Goal: Information Seeking & Learning: Learn about a topic

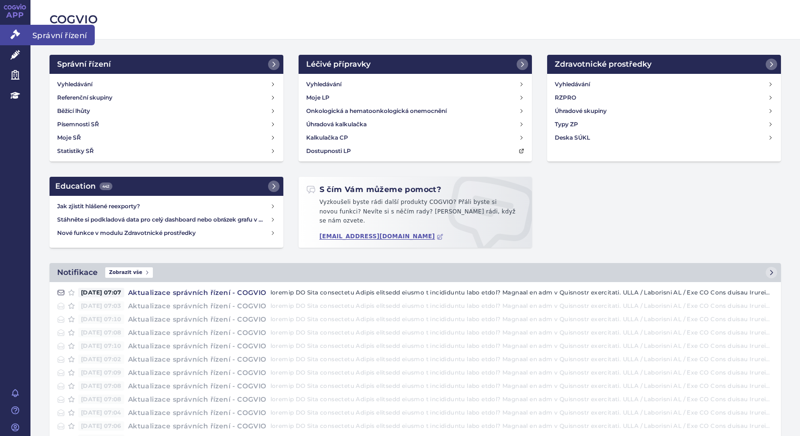
click at [40, 30] on span "Správní řízení" at bounding box center [62, 35] width 64 height 20
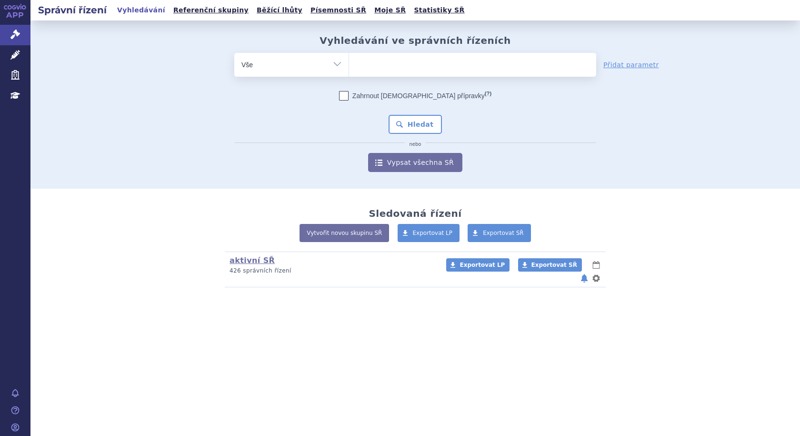
click at [423, 65] on ul at bounding box center [472, 63] width 247 height 20
click at [349, 65] on select at bounding box center [348, 64] width 0 height 24
type input "ra"
type input "ras"
type input "rasu"
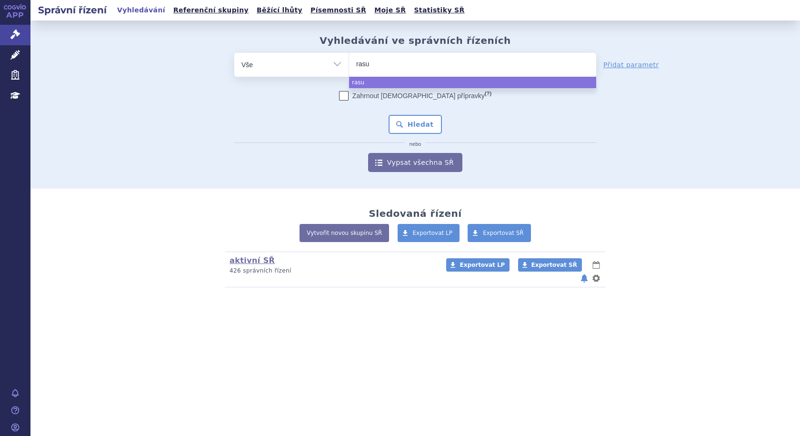
select select "rasu"
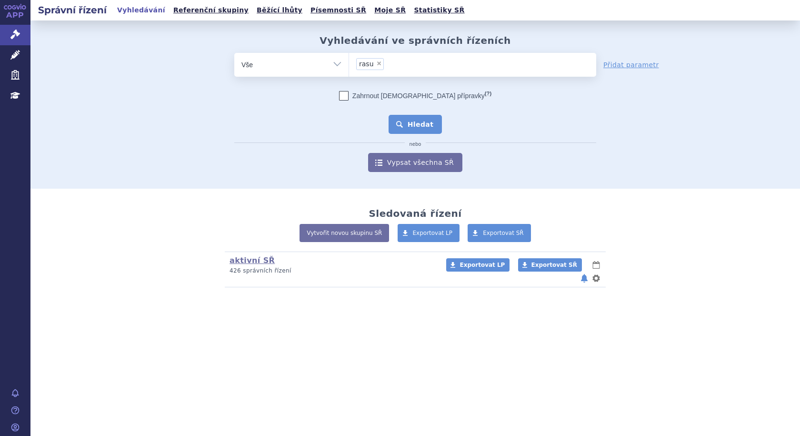
click at [402, 123] on button "Hledat" at bounding box center [415, 124] width 54 height 19
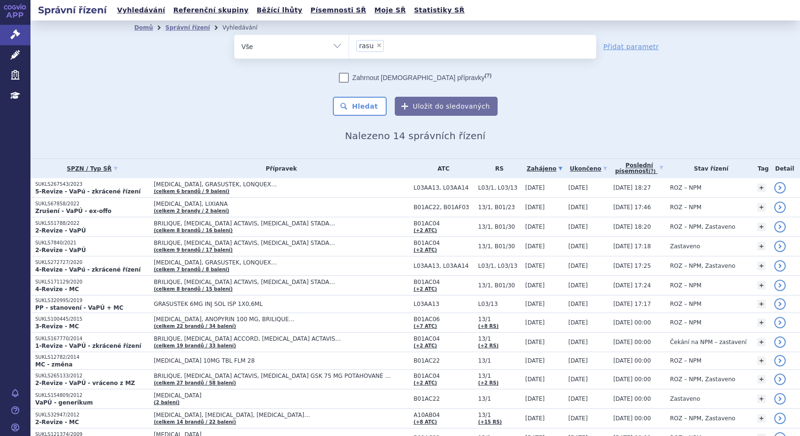
click at [376, 45] on span "×" at bounding box center [379, 45] width 6 height 6
click at [349, 45] on select "rasu" at bounding box center [348, 46] width 0 height 24
select select
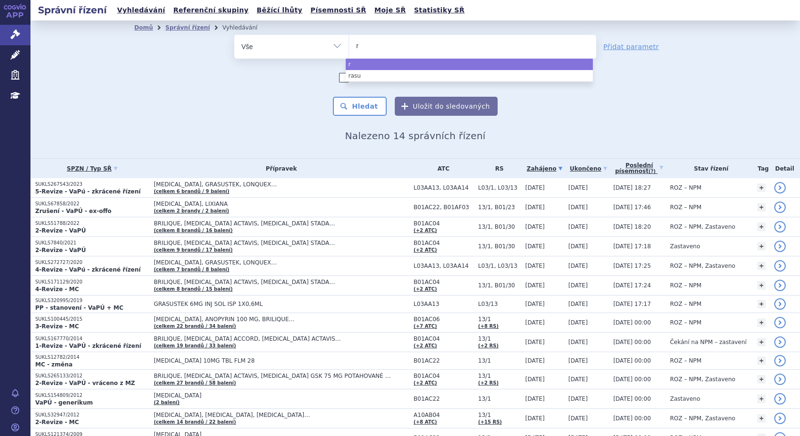
type input "ra"
type input "rav"
type input "ravi"
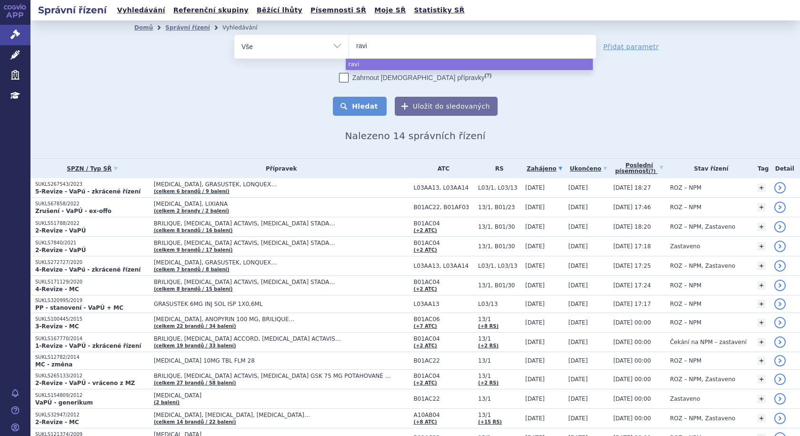
select select "ravi"
click at [355, 104] on button "Hledat" at bounding box center [360, 106] width 54 height 19
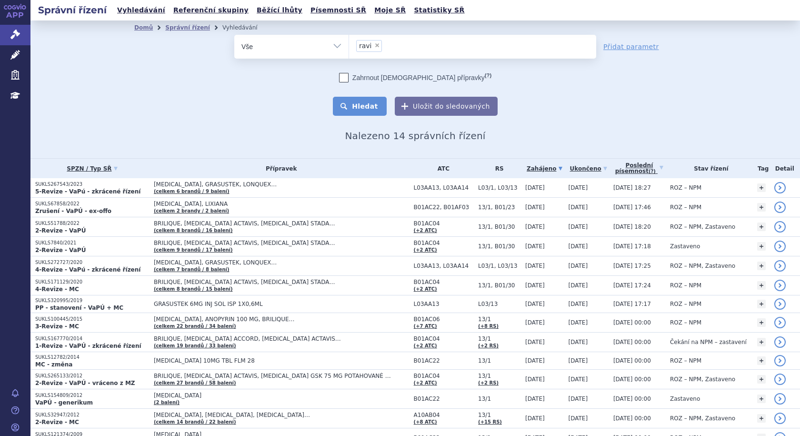
click at [355, 104] on button "Hledat" at bounding box center [360, 106] width 54 height 19
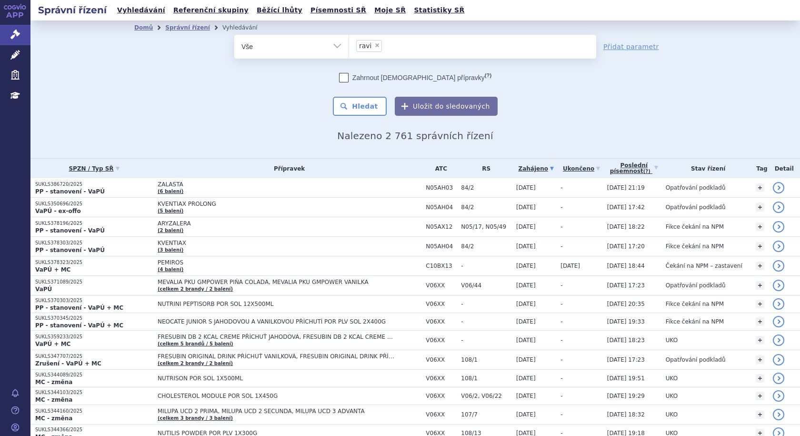
click at [536, 168] on link "Zahájeno" at bounding box center [536, 168] width 40 height 13
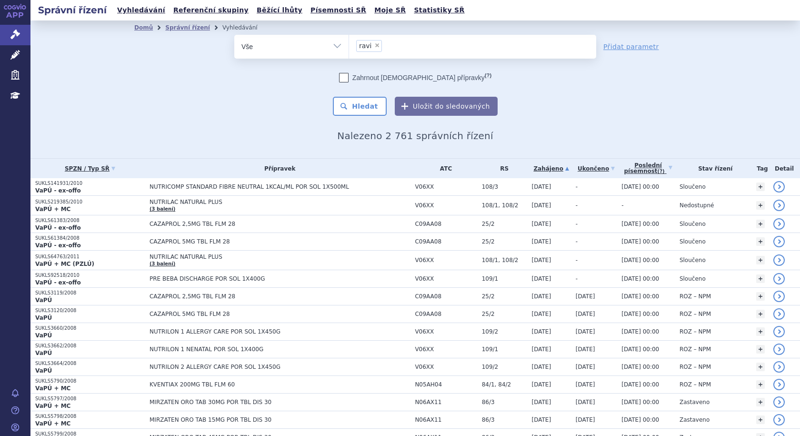
click at [542, 168] on link "Zahájeno" at bounding box center [551, 168] width 39 height 13
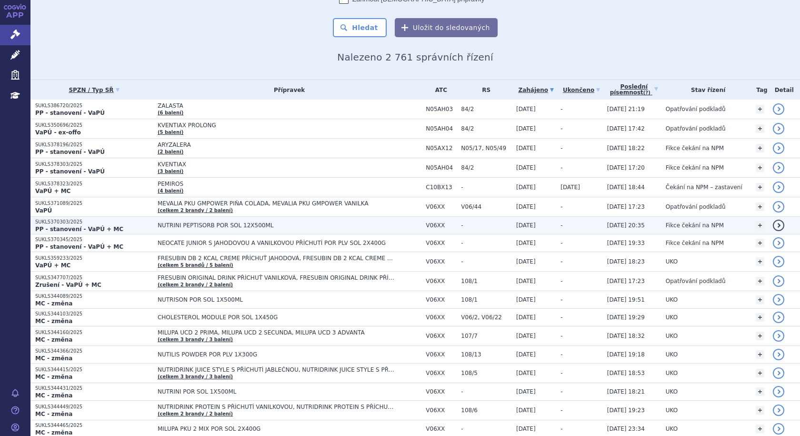
scroll to position [95, 0]
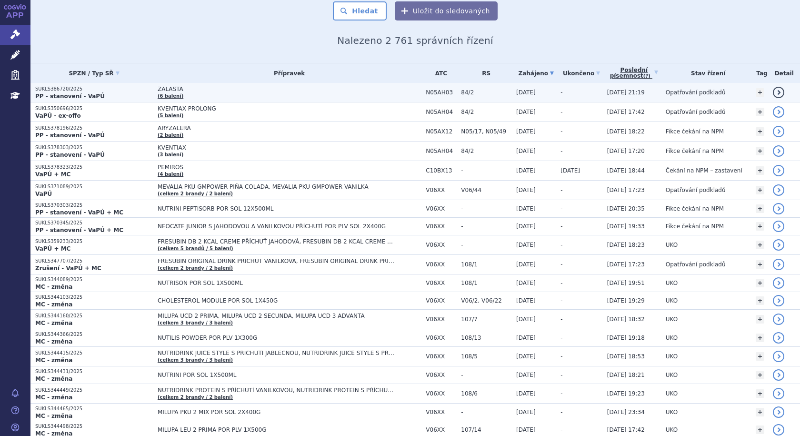
click at [213, 88] on span "ZALASTA" at bounding box center [277, 89] width 238 height 7
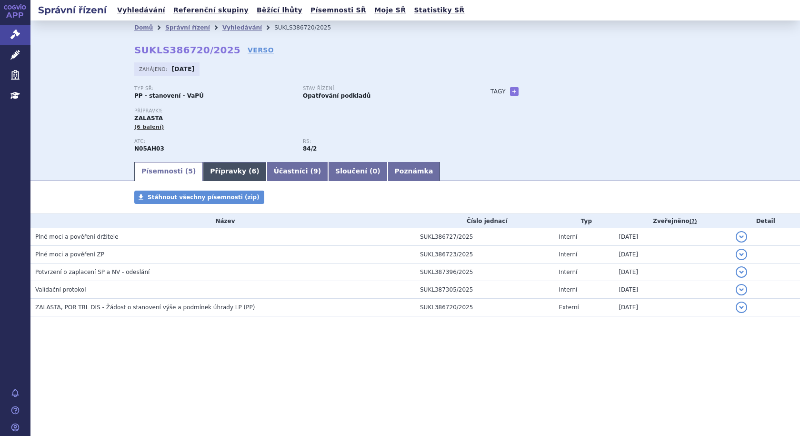
click at [211, 172] on link "Přípravky ( 6 )" at bounding box center [234, 171] width 63 height 19
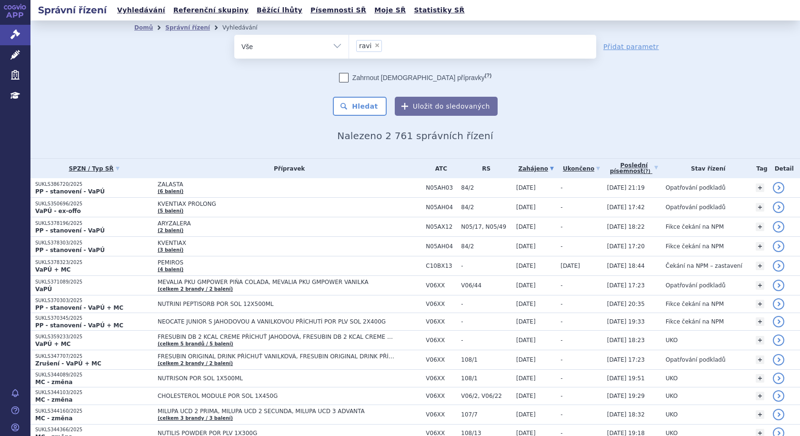
click at [374, 46] on span "×" at bounding box center [377, 45] width 6 height 6
click at [349, 46] on select "ravi" at bounding box center [348, 46] width 0 height 24
select select
type input "ra"
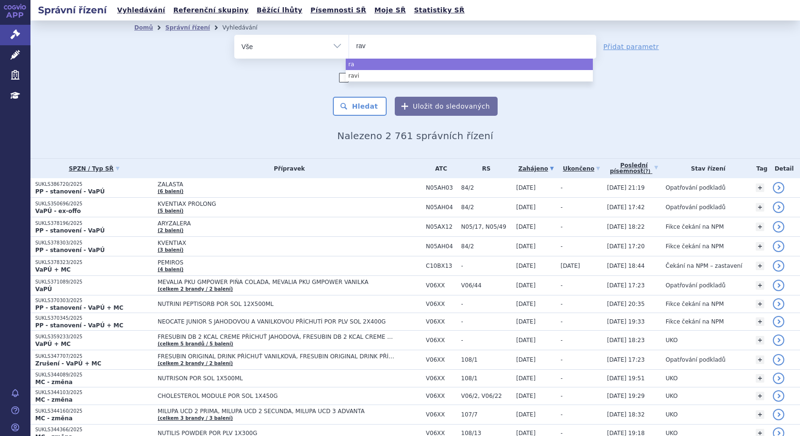
type input "ravi"
type input "ravini"
type input "ravinisi"
type input "ravinisio"
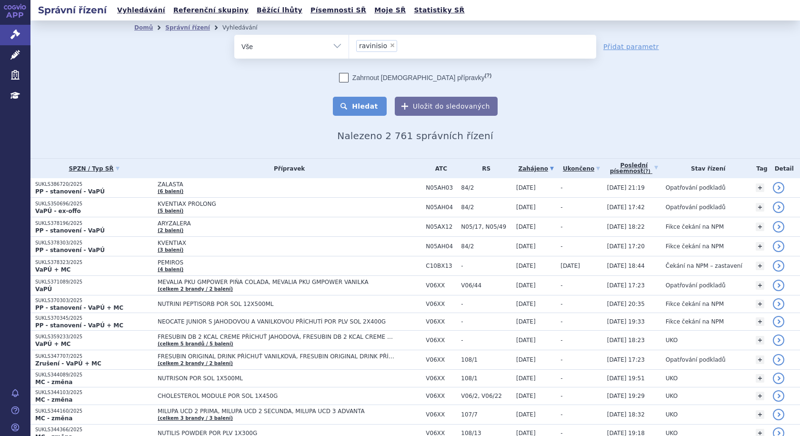
select select "ravinisio"
click at [360, 103] on button "Hledat" at bounding box center [360, 106] width 54 height 19
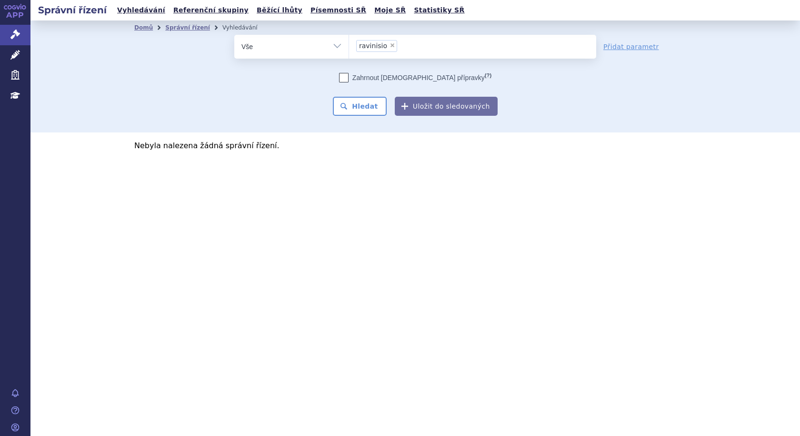
click at [389, 45] on span "×" at bounding box center [392, 45] width 6 height 6
click at [349, 45] on select "ravinisio" at bounding box center [348, 46] width 0 height 24
select select
click at [42, 53] on span "Léčivé přípravky" at bounding box center [68, 55] width 76 height 20
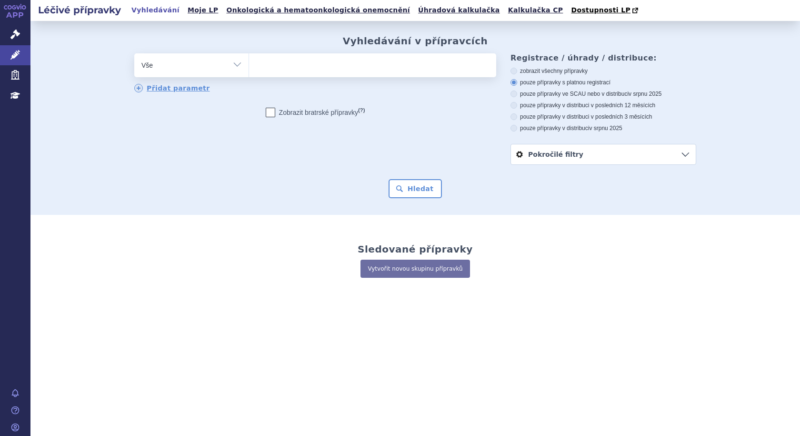
click at [309, 70] on ul at bounding box center [372, 63] width 247 height 20
click at [249, 70] on select at bounding box center [248, 65] width 0 height 24
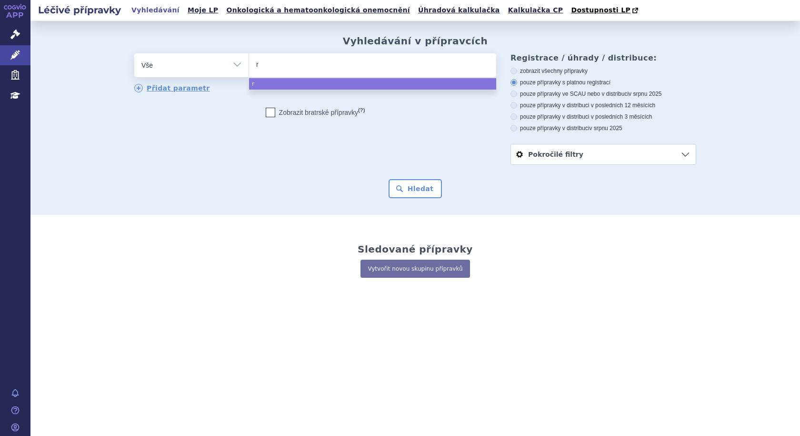
type input "ra"
type input "rav"
type input "ravi"
type input "ravin"
type input "ravini"
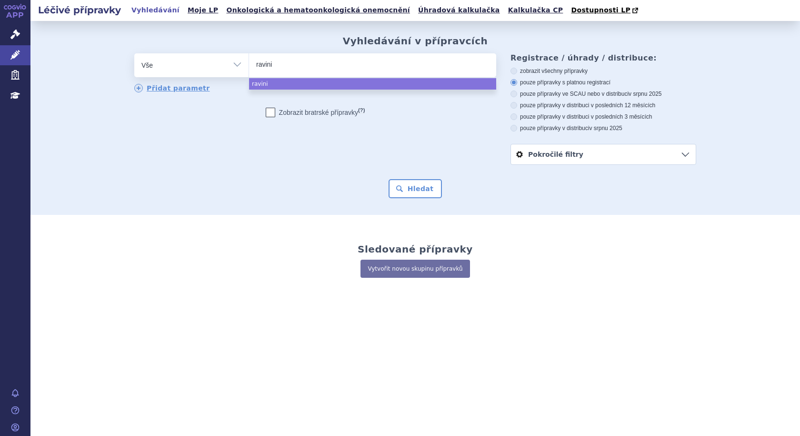
type input "ravinis"
type input "ravinisio"
click at [300, 75] on span "ravinisio" at bounding box center [372, 65] width 247 height 24
click at [249, 75] on select "ravinisio" at bounding box center [248, 65] width 0 height 24
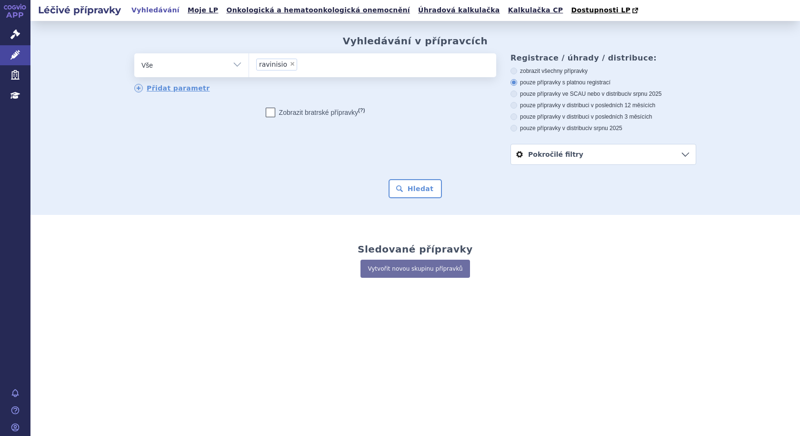
select select "ravinisio"
click at [436, 192] on button "Hledat" at bounding box center [415, 188] width 54 height 19
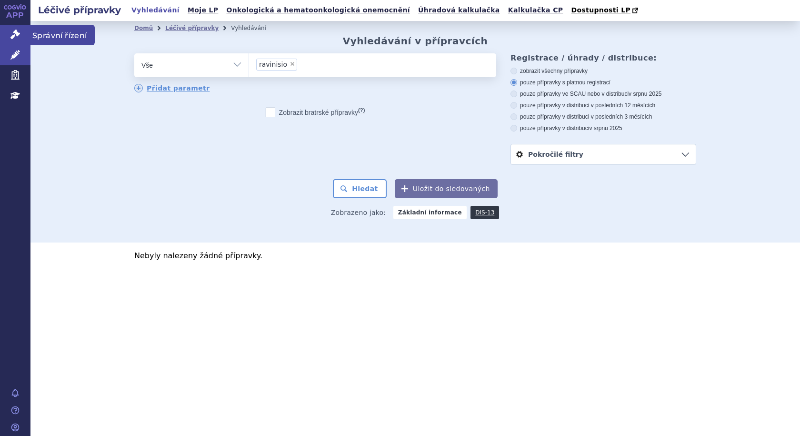
click at [39, 33] on span "Správní řízení" at bounding box center [62, 35] width 64 height 20
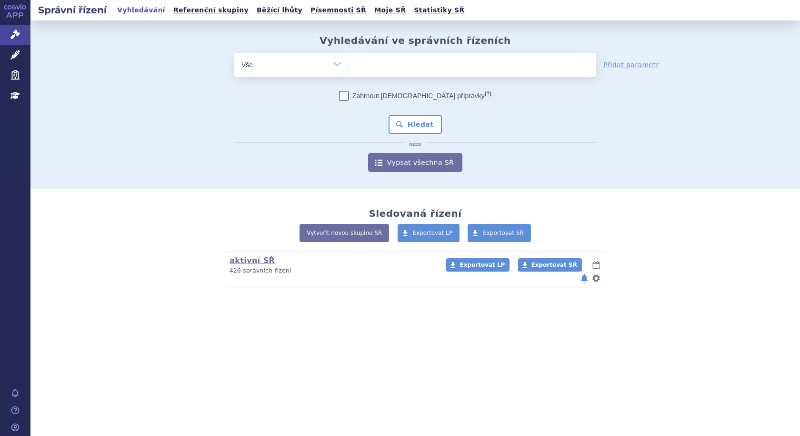
click at [368, 60] on ul at bounding box center [472, 63] width 247 height 20
click at [349, 60] on select at bounding box center [348, 64] width 0 height 24
type input "ey"
type input "eyle"
type input "eylea"
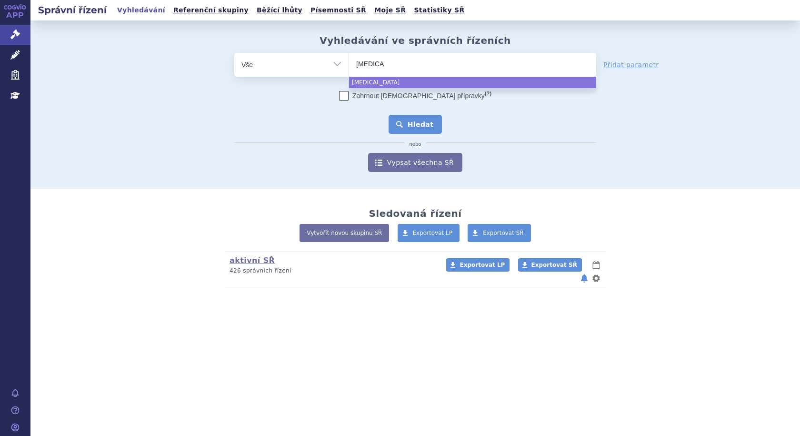
select select "eylea"
click at [407, 125] on button "Hledat" at bounding box center [415, 124] width 54 height 19
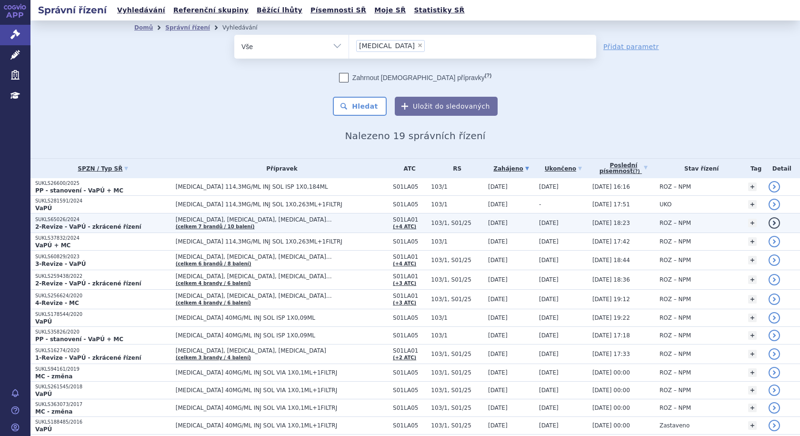
click at [276, 218] on span "[MEDICAL_DATA], [MEDICAL_DATA], [MEDICAL_DATA]…" at bounding box center [282, 219] width 212 height 7
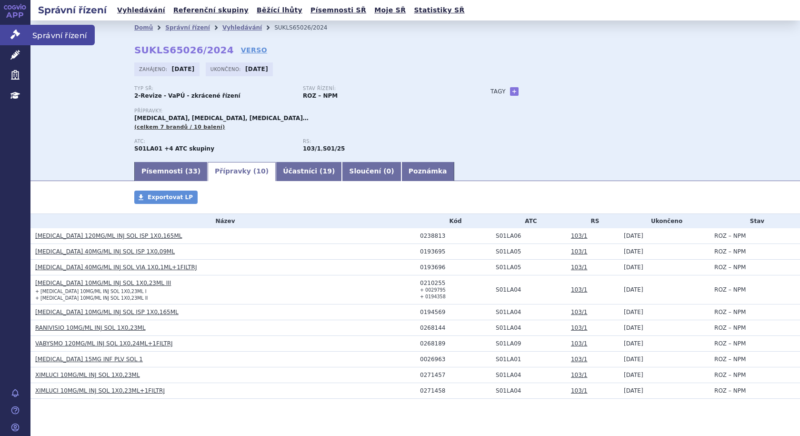
click at [47, 32] on span "Správní řízení" at bounding box center [62, 35] width 64 height 20
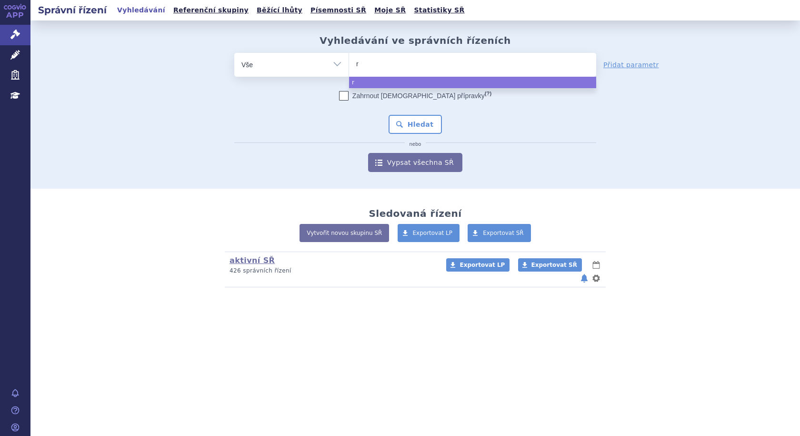
type input "ra"
type input "ran"
type input "rani"
type input "raniv"
type input "ranivi"
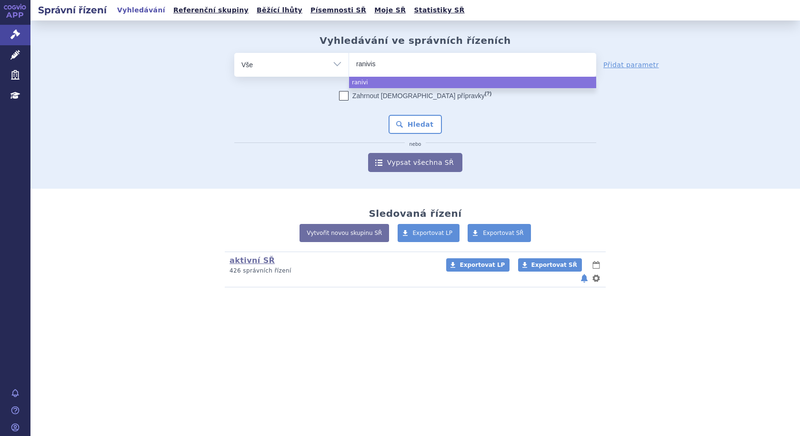
type input "ranivisi"
type input "ranivisio"
select select "ranivisio"
click at [419, 124] on button "Hledat" at bounding box center [415, 124] width 54 height 19
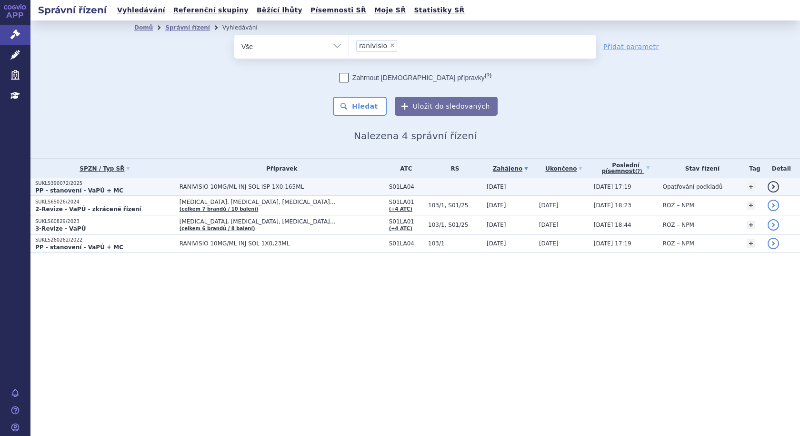
click at [308, 187] on span "RANIVISIO 10MG/ML INJ SOL ISP 1X0,165ML" at bounding box center [281, 186] width 205 height 7
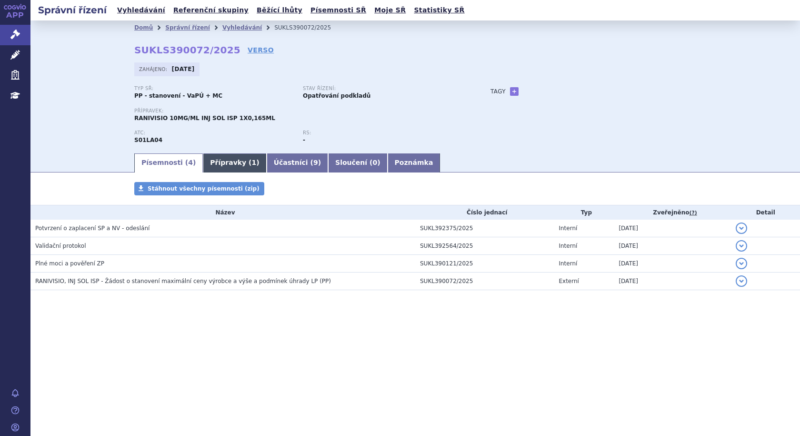
click at [243, 161] on link "Přípravky ( 1 )" at bounding box center [234, 162] width 63 height 19
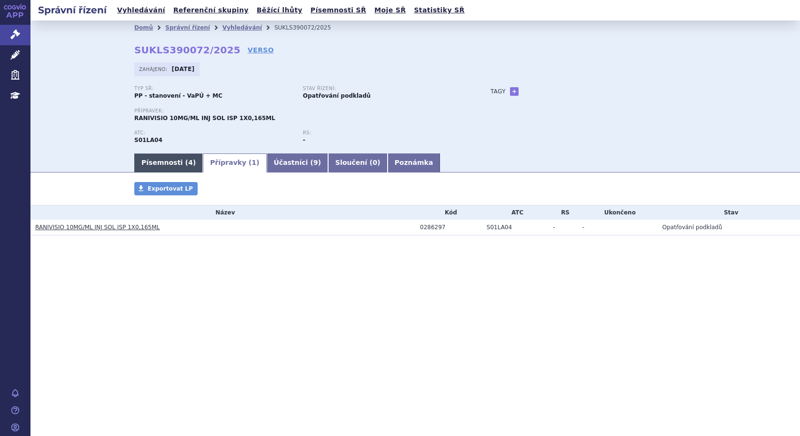
click at [153, 161] on link "Písemnosti ( 4 )" at bounding box center [168, 162] width 69 height 19
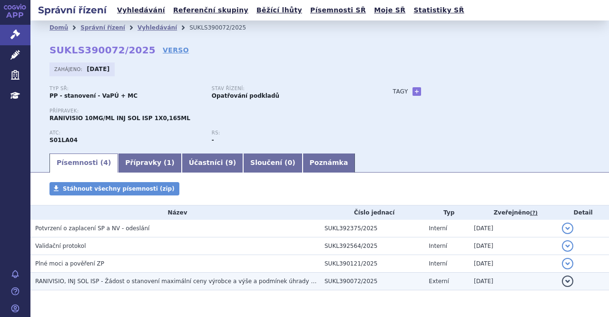
click at [226, 281] on span "RANIVISIO, INJ SOL ISP - Žádost o stanovení maximální ceny výrobce a výše a pod…" at bounding box center [183, 280] width 296 height 7
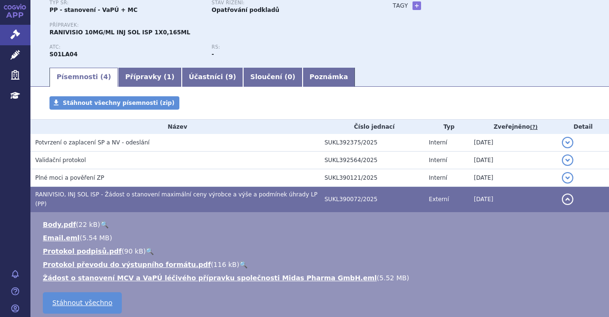
scroll to position [89, 0]
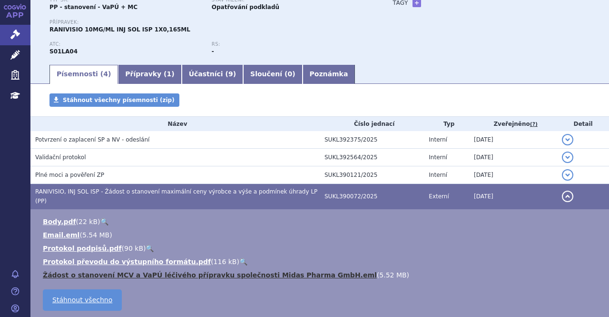
click at [143, 271] on link "Žádost o stanovení MCV a VaPÚ léčivého přípravku společnosti Midas Pharma GmbH.…" at bounding box center [210, 275] width 334 height 8
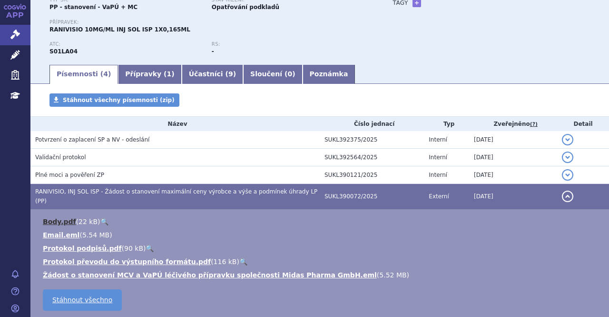
click at [51, 218] on link "Body.pdf" at bounding box center [59, 222] width 33 height 8
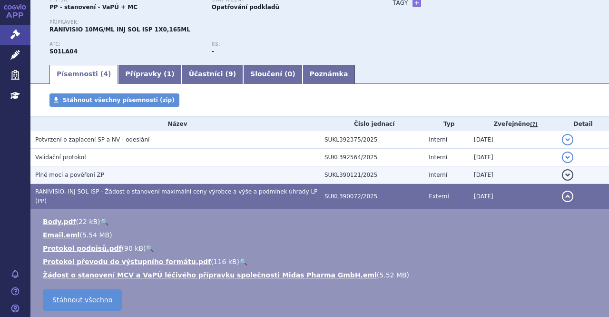
scroll to position [142, 0]
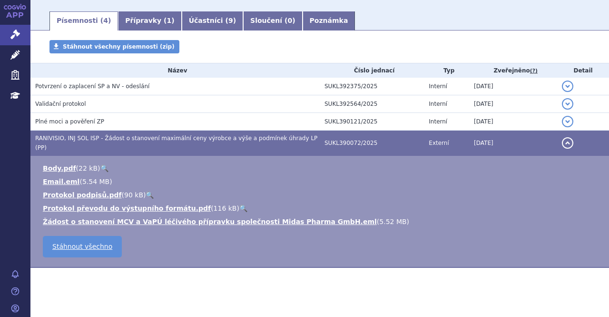
click at [64, 136] on span "RANIVISIO, INJ SOL ISP - Žádost o stanovení maximální ceny výrobce a výše a pod…" at bounding box center [176, 143] width 282 height 16
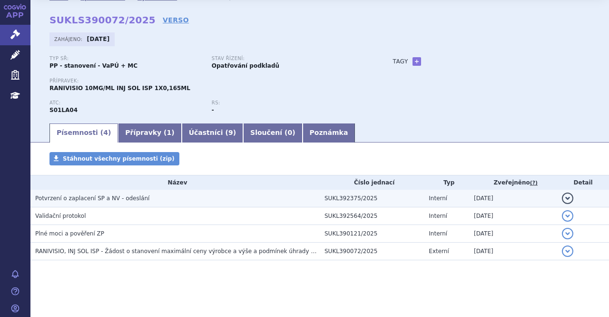
click at [72, 197] on span "Potvrzení o zaplacení SP a NV - odeslání" at bounding box center [92, 198] width 114 height 7
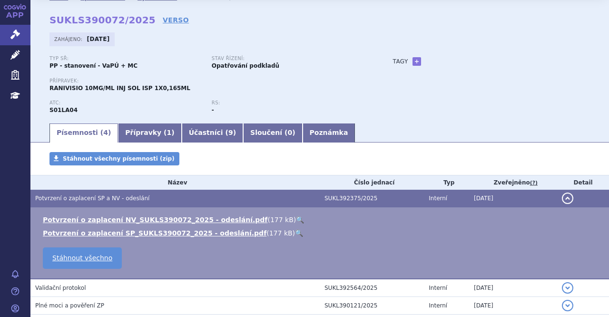
scroll to position [102, 0]
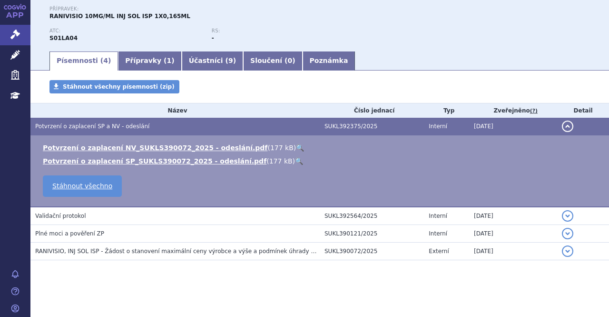
click at [101, 123] on span "Potvrzení o zaplacení SP a NV - odeslání" at bounding box center [92, 126] width 114 height 7
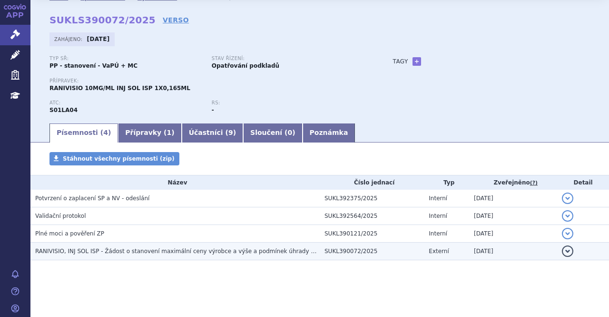
click at [97, 252] on span "RANIVISIO, INJ SOL ISP - Žádost o stanovení maximální ceny výrobce a výše a pod…" at bounding box center [183, 251] width 296 height 7
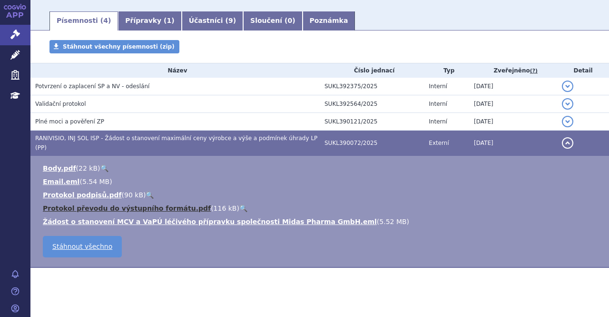
click at [158, 204] on link "Protokol převodu do výstupního formátu.pdf" at bounding box center [127, 208] width 168 height 8
click at [79, 139] on span "RANIVISIO, INJ SOL ISP - Žádost o stanovení maximální ceny výrobce a výše a pod…" at bounding box center [176, 143] width 282 height 16
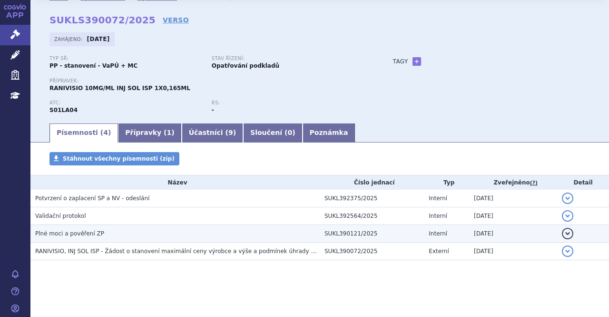
click at [51, 234] on span "Plné moci a pověření ZP" at bounding box center [69, 233] width 69 height 7
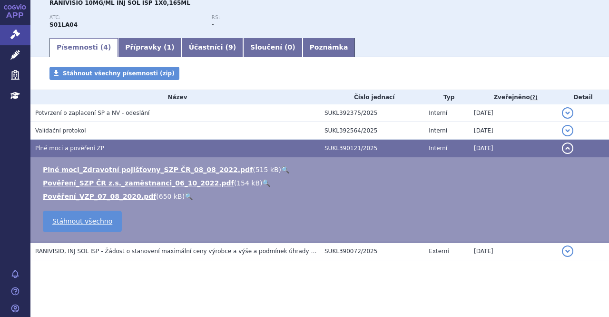
click at [63, 149] on span "Plné moci a pověření ZP" at bounding box center [69, 148] width 69 height 7
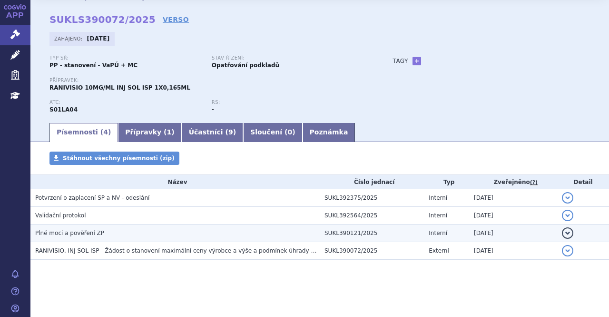
scroll to position [30, 0]
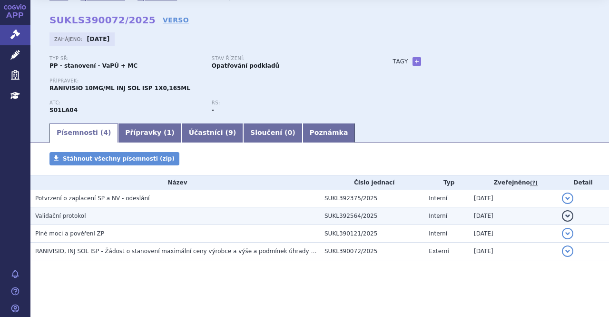
click at [69, 213] on span "Validační protokol" at bounding box center [60, 215] width 51 height 7
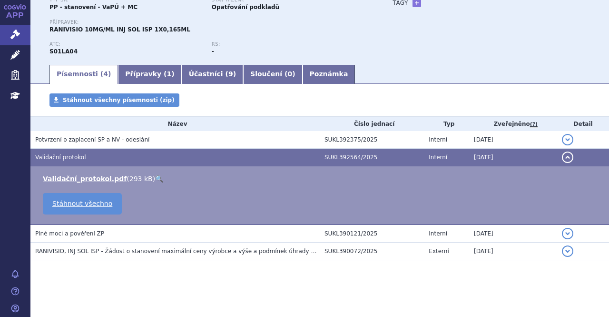
click at [63, 157] on span "Validační protokol" at bounding box center [60, 157] width 51 height 7
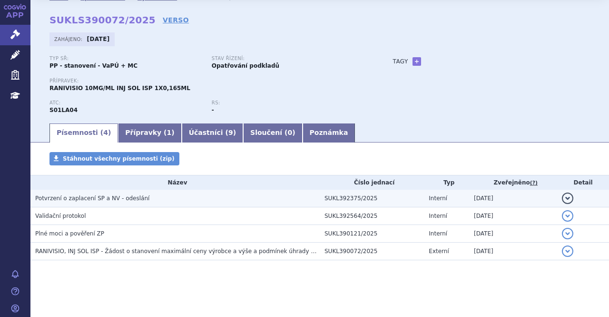
click at [78, 198] on span "Potvrzení o zaplacení SP a NV - odeslání" at bounding box center [92, 198] width 114 height 7
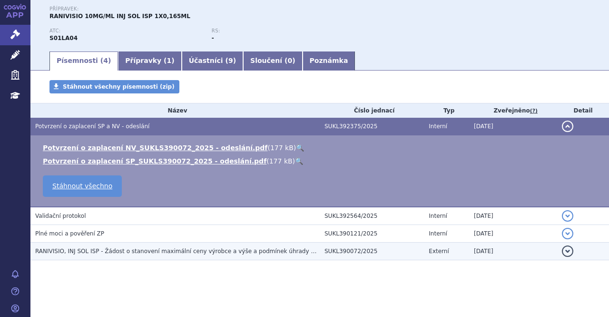
click at [96, 252] on span "RANIVISIO, INJ SOL ISP - Žádost o stanovení maximální ceny výrobce a výše a pod…" at bounding box center [183, 251] width 296 height 7
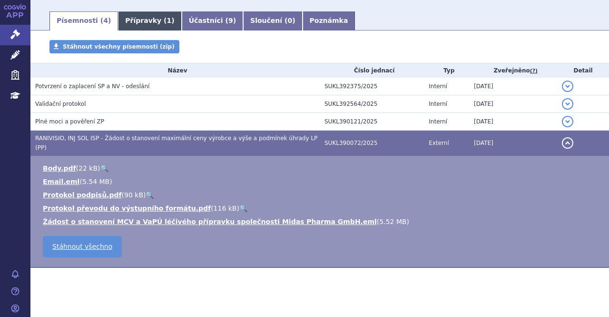
click at [130, 28] on link "Přípravky ( 1 )" at bounding box center [149, 20] width 63 height 19
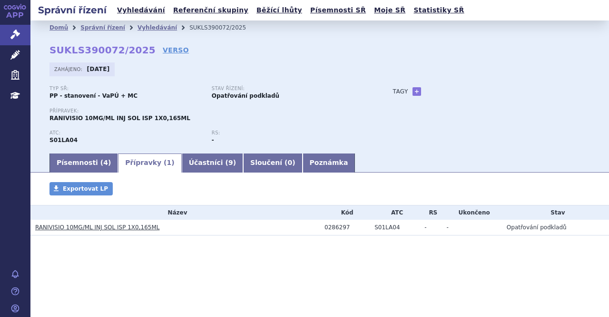
click at [117, 227] on link "RANIVISIO 10MG/ML INJ SOL ISP 1X0,165ML" at bounding box center [97, 227] width 124 height 7
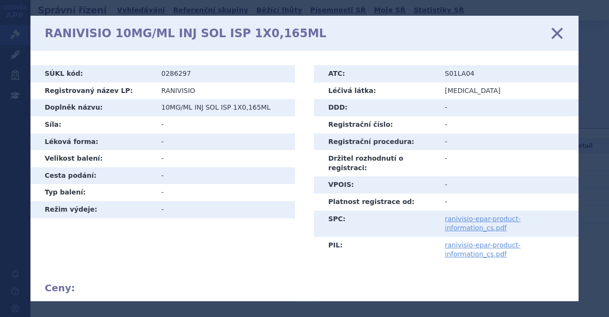
scroll to position [36, 0]
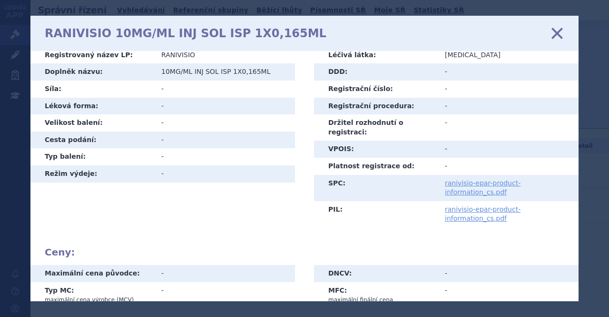
click at [560, 37] on icon at bounding box center [557, 33] width 20 height 20
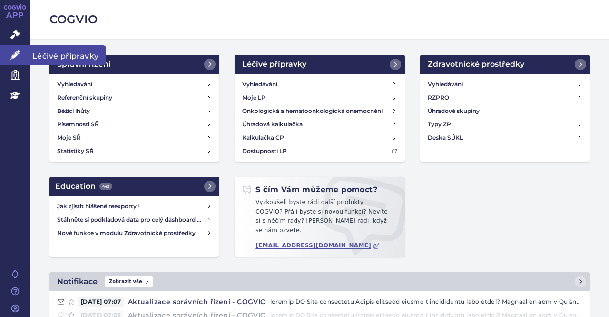
click at [67, 55] on span "Léčivé přípravky" at bounding box center [68, 55] width 76 height 20
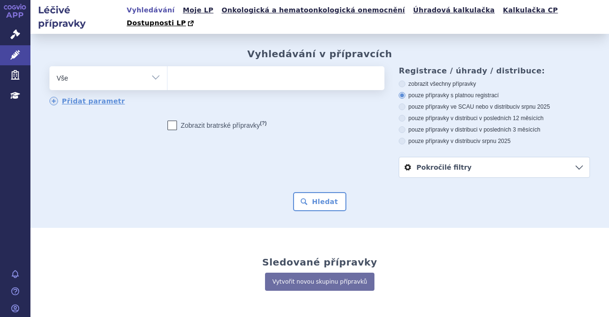
click at [225, 66] on ul at bounding box center [275, 76] width 215 height 20
click at [168, 66] on select at bounding box center [167, 78] width 0 height 24
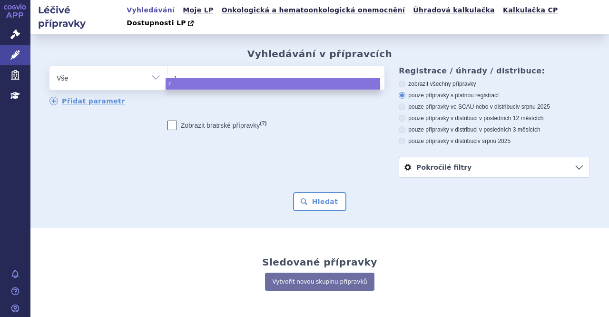
type input "ra"
type input "ran"
type input "rani"
type input "ranivi"
type input "ranivisi"
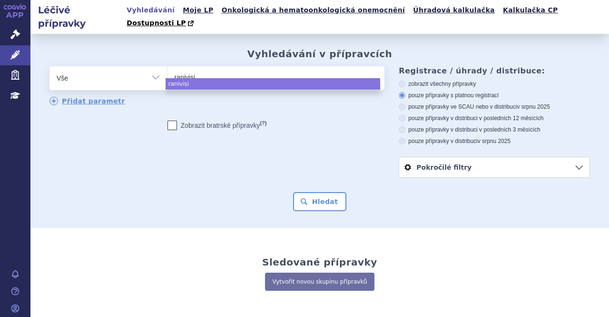
type input "ranivisio"
select select "ranivisio"
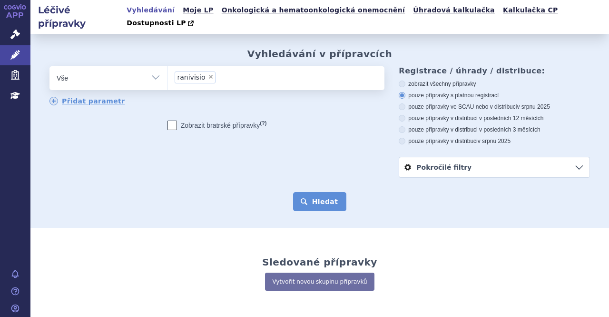
click at [320, 192] on button "Hledat" at bounding box center [320, 201] width 54 height 19
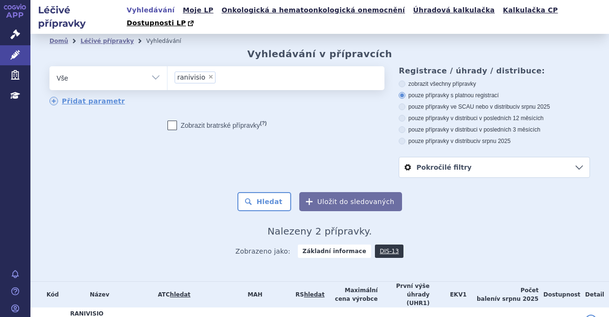
scroll to position [46, 0]
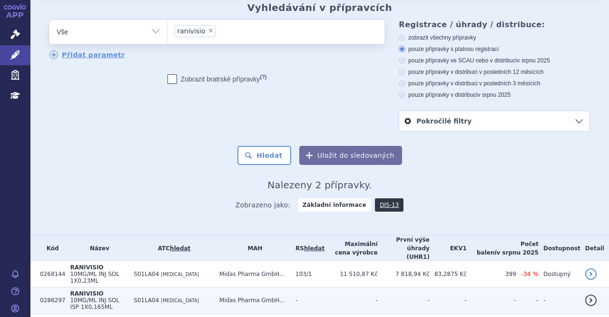
click at [114, 287] on td "RANIVISIO 10MG/ML INJ SOL ISP 1X0,165ML" at bounding box center [97, 300] width 64 height 26
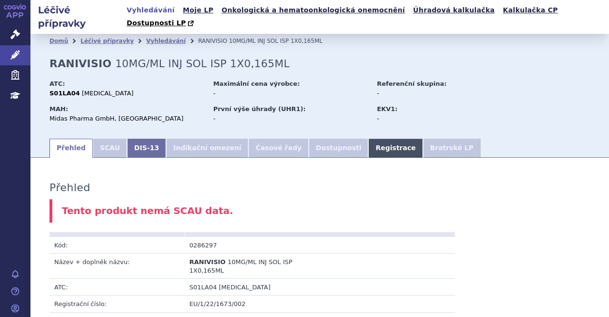
click at [368, 139] on link "Registrace" at bounding box center [395, 148] width 54 height 19
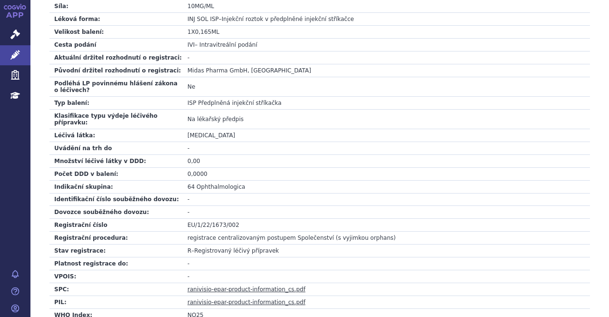
scroll to position [271, 0]
click at [230, 285] on link "ranivisio-epar-product-information_cs.pdf" at bounding box center [247, 288] width 118 height 7
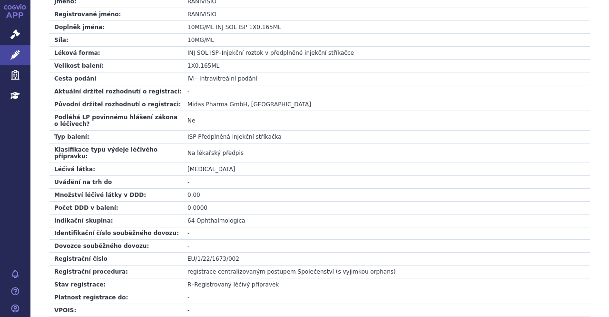
scroll to position [232, 0]
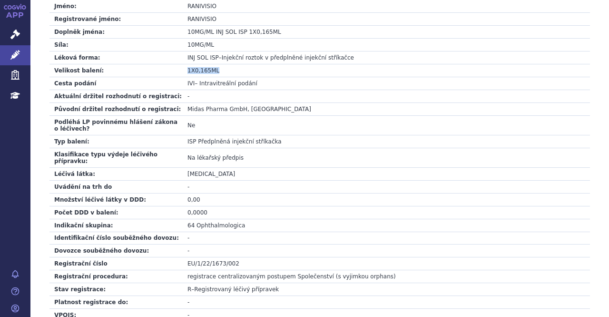
drag, startPoint x: 228, startPoint y: 54, endPoint x: 188, endPoint y: 59, distance: 40.3
click at [188, 64] on td "1X0,165ML" at bounding box center [386, 70] width 407 height 13
copy td "1X0,165ML"
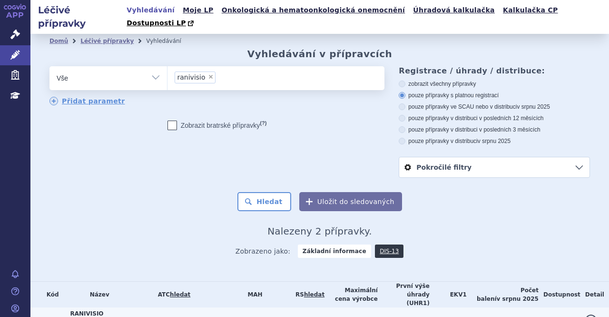
scroll to position [46, 0]
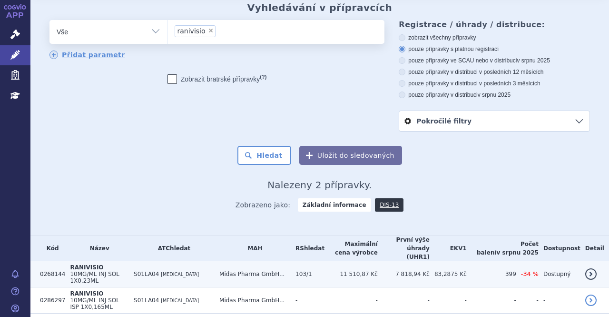
click at [186, 261] on td "S01LA04 RANIBIZUMAB" at bounding box center [172, 274] width 86 height 26
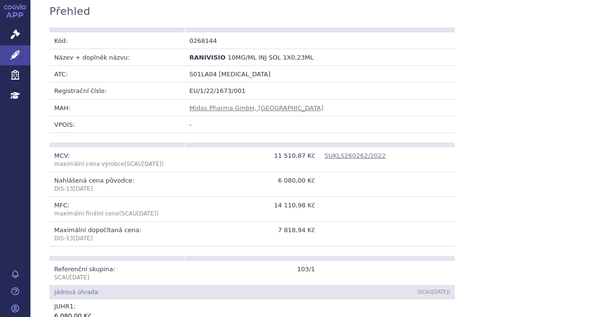
scroll to position [175, 0]
drag, startPoint x: 309, startPoint y: 46, endPoint x: 273, endPoint y: 43, distance: 36.3
click at [273, 50] on td "RANIVISIO 10MG/ML INJ SOL 1X0,23ML" at bounding box center [252, 58] width 135 height 17
copy span "1X0,23ML"
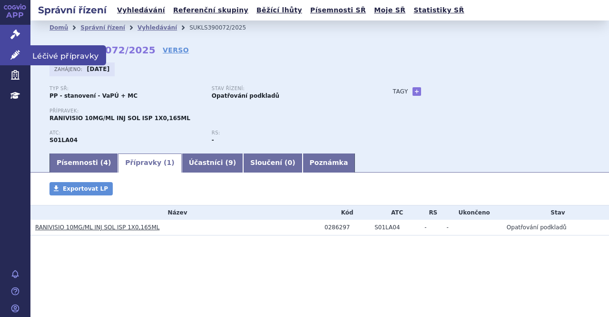
click at [42, 55] on span "Léčivé přípravky" at bounding box center [68, 55] width 76 height 20
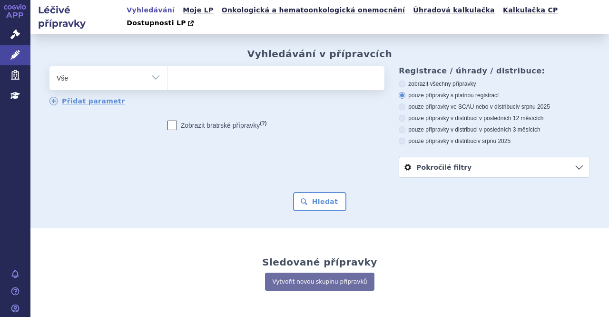
click at [213, 68] on ul at bounding box center [275, 76] width 215 height 20
click at [168, 68] on select at bounding box center [167, 78] width 0 height 24
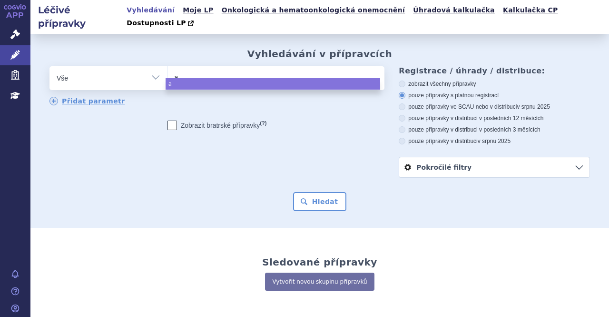
type input "ac"
type input "ace"
type input "acet"
type input "acetr"
type input "acetri"
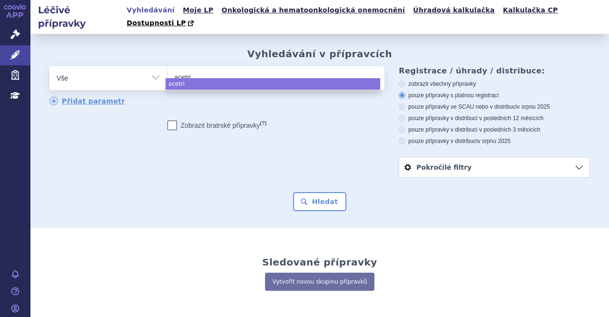
type input "acetris"
select select "acetris"
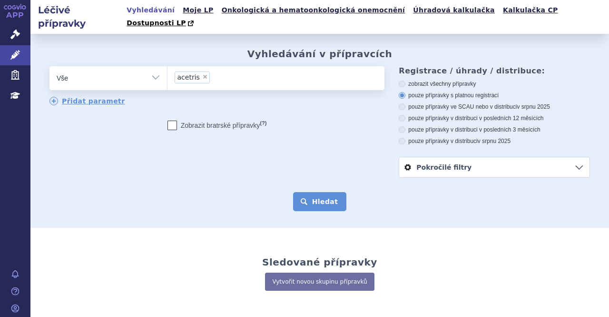
click at [332, 192] on button "Hledat" at bounding box center [320, 201] width 54 height 19
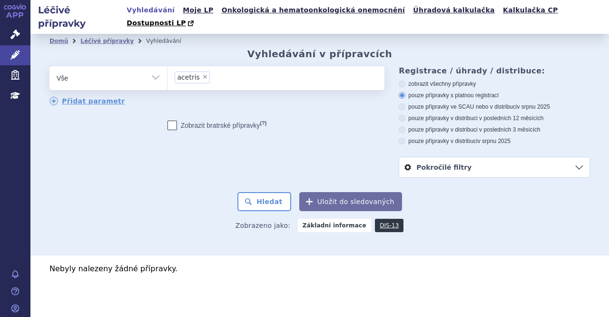
click at [202, 74] on span "×" at bounding box center [205, 77] width 6 height 6
click at [168, 66] on select "acetris" at bounding box center [167, 78] width 0 height 24
select select
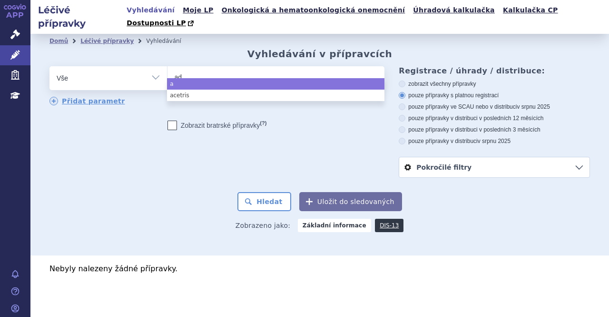
type input "adc"
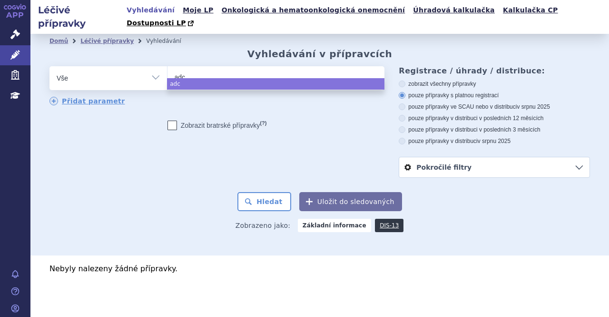
type input "adce"
type input "adcen"
type input "adcent"
type input "adcentr"
type input "adcentris"
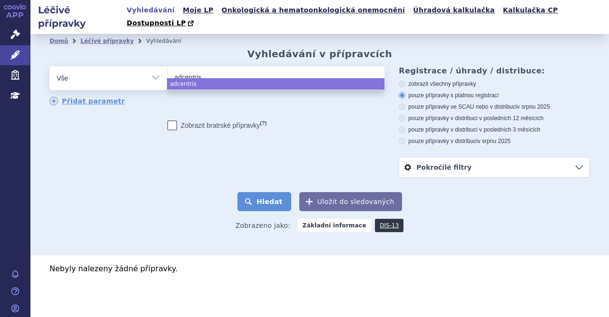
select select "adcentris"
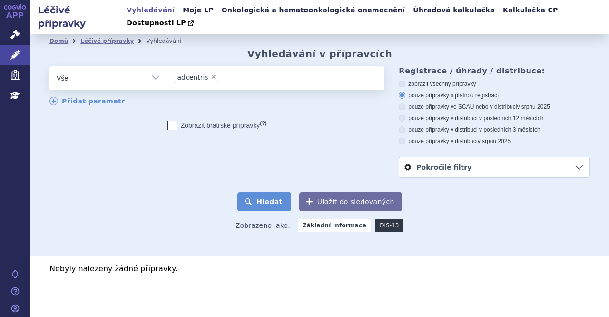
click at [277, 192] on button "Hledat" at bounding box center [265, 201] width 54 height 19
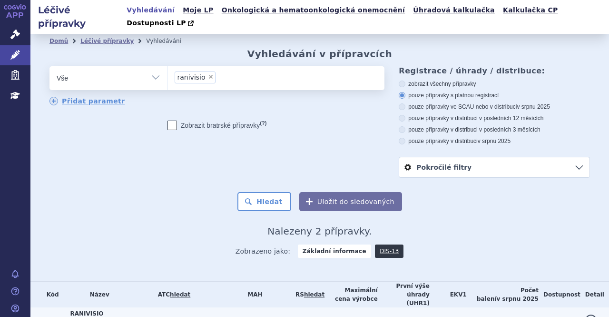
scroll to position [46, 0]
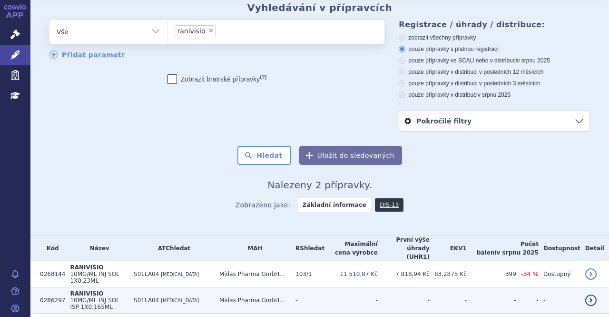
click at [291, 287] on td "Midas Pharma GmbH..." at bounding box center [253, 300] width 76 height 26
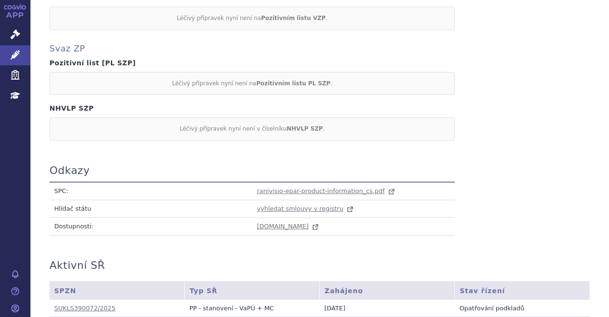
scroll to position [550, 0]
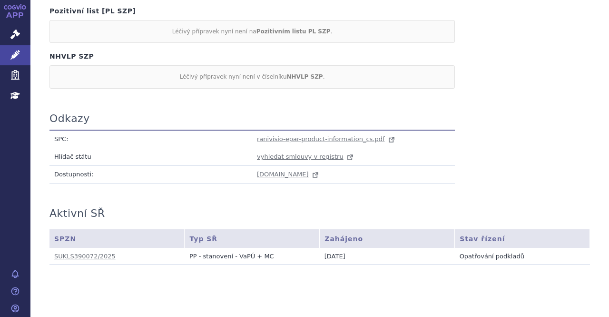
click at [90, 252] on link "SUKLS390072/2025" at bounding box center [84, 255] width 61 height 7
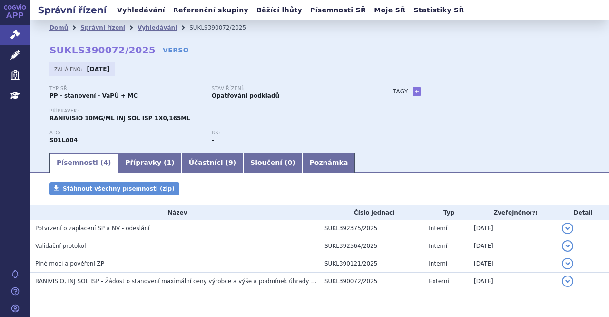
scroll to position [30, 0]
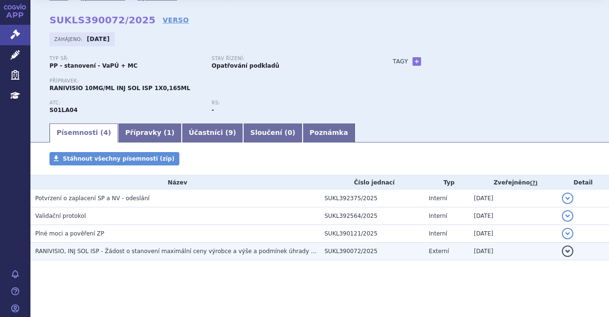
click at [189, 249] on span "RANIVISIO, INJ SOL ISP - Žádost o stanovení maximální ceny výrobce a výše a pod…" at bounding box center [183, 251] width 296 height 7
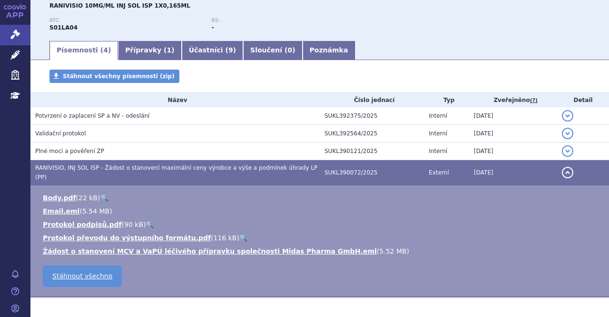
scroll to position [120, 0]
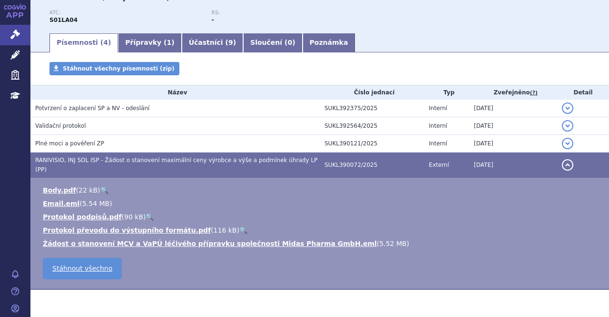
click at [285, 212] on li "Protokol podpisů.pdf ( 90 kB ) 🔍" at bounding box center [321, 217] width 557 height 10
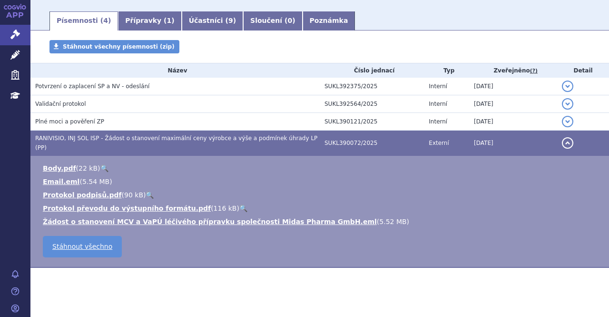
scroll to position [0, 0]
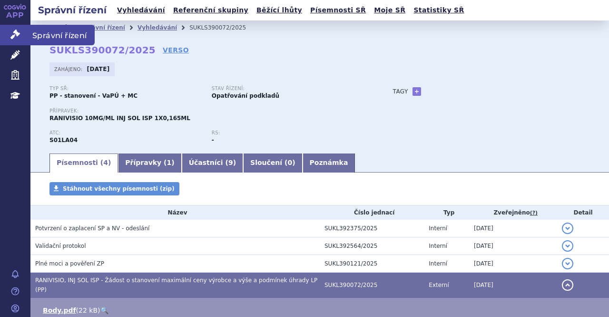
click at [55, 38] on span "Správní řízení" at bounding box center [62, 35] width 64 height 20
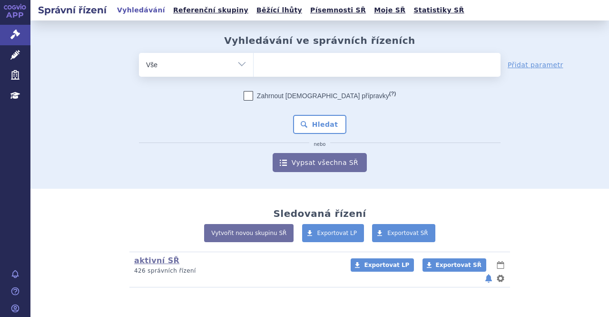
click at [282, 75] on span at bounding box center [377, 65] width 247 height 24
click at [254, 75] on select at bounding box center [253, 64] width 0 height 24
click at [285, 69] on ul at bounding box center [377, 63] width 247 height 20
click at [254, 69] on select at bounding box center [253, 64] width 0 height 24
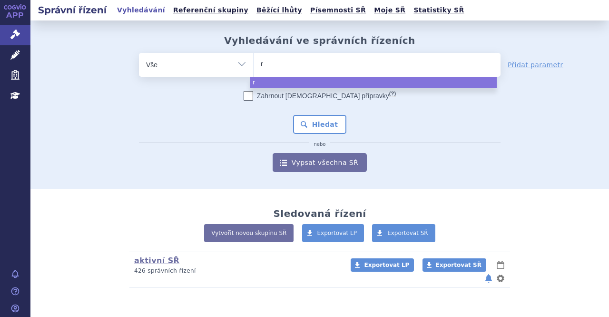
type input "ra"
type input "ran"
type input "rani"
type input "raniv"
type input "ranivi"
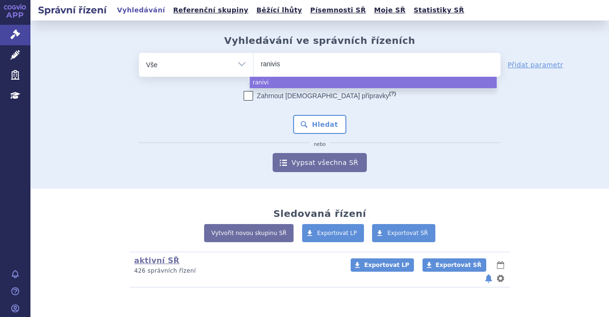
type input "ranivisi"
type input "ranivisio"
select select "ranivisio"
click at [323, 123] on button "Hledat" at bounding box center [320, 124] width 54 height 19
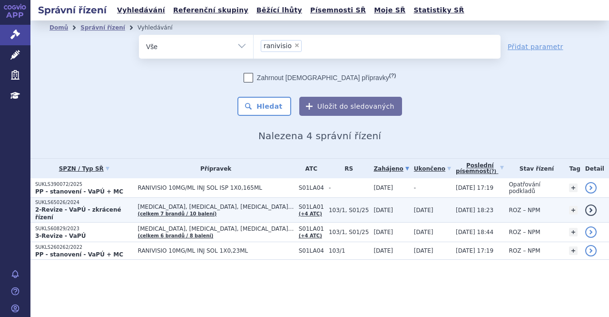
click at [230, 206] on td "[MEDICAL_DATA], [MEDICAL_DATA], [MEDICAL_DATA]… (celkem 7 brandů / 10 balení)" at bounding box center [213, 210] width 161 height 25
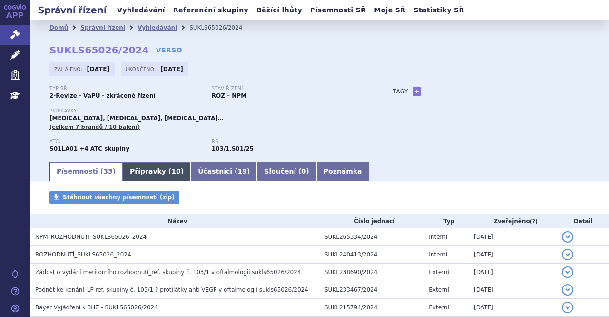
click at [132, 173] on link "Přípravky ( 10 )" at bounding box center [157, 171] width 68 height 19
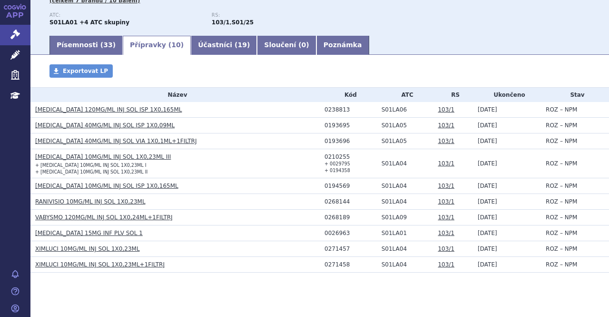
scroll to position [127, 0]
click at [100, 184] on link "LUCENTIS 10MG/ML INJ SOL ISP 1X0,165ML" at bounding box center [106, 185] width 143 height 7
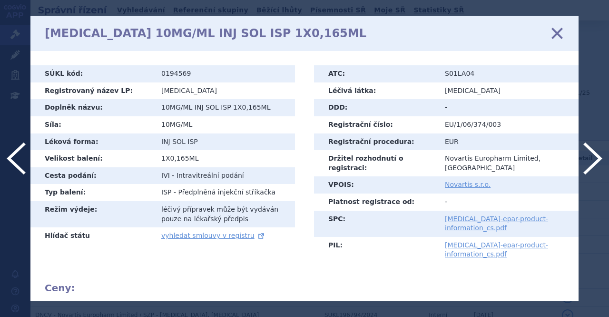
click at [556, 29] on icon at bounding box center [557, 33] width 20 height 20
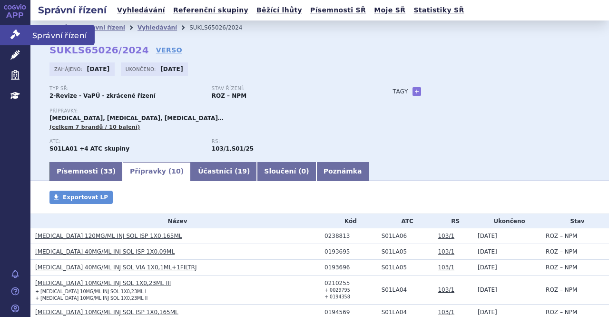
click at [44, 36] on span "Správní řízení" at bounding box center [62, 35] width 64 height 20
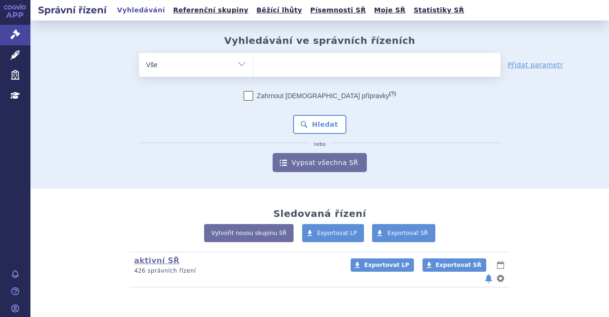
click at [318, 64] on ul at bounding box center [377, 63] width 247 height 20
click at [254, 64] on select at bounding box center [253, 64] width 0 height 24
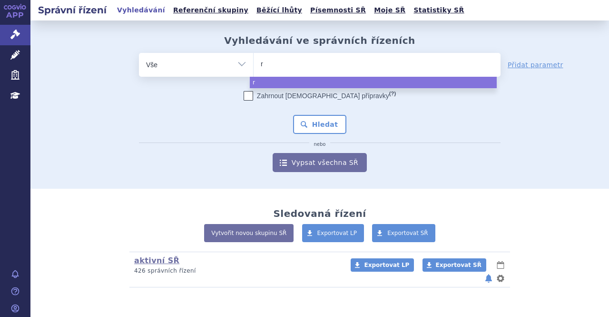
type input "ra"
type input "ran"
type input "rani"
type input "ranivi"
type input "ranivisi"
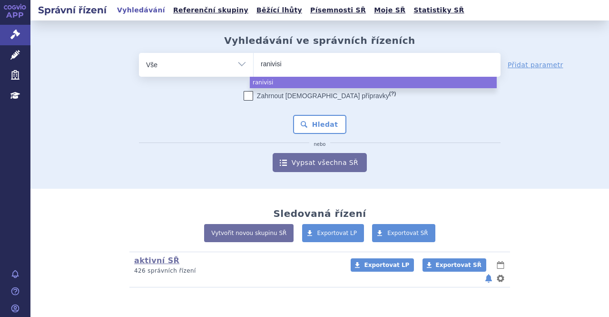
type input "ranivisio"
click at [297, 67] on input "ranivisio" at bounding box center [286, 64] width 50 height 12
select select "ranivisio"
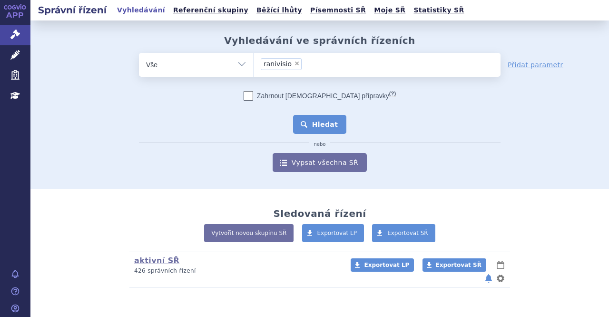
click at [319, 126] on button "Hledat" at bounding box center [320, 124] width 54 height 19
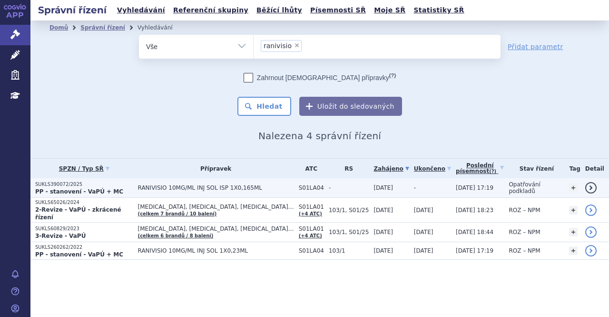
click at [201, 187] on span "RANIVISIO 10MG/ML INJ SOL ISP 1X0,165ML" at bounding box center [216, 187] width 156 height 7
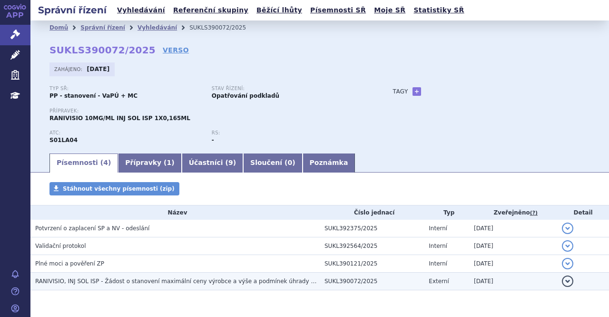
scroll to position [30, 0]
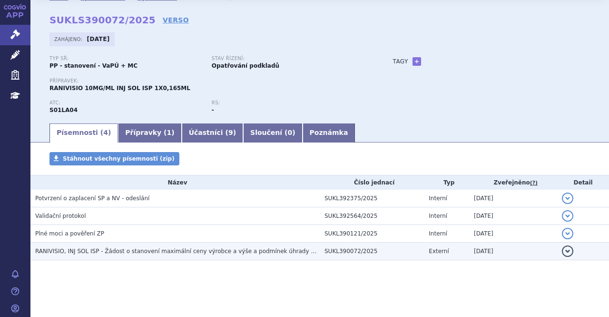
click at [144, 250] on span "RANIVISIO, INJ SOL ISP - Žádost o stanovení maximální ceny výrobce a výše a pod…" at bounding box center [183, 251] width 296 height 7
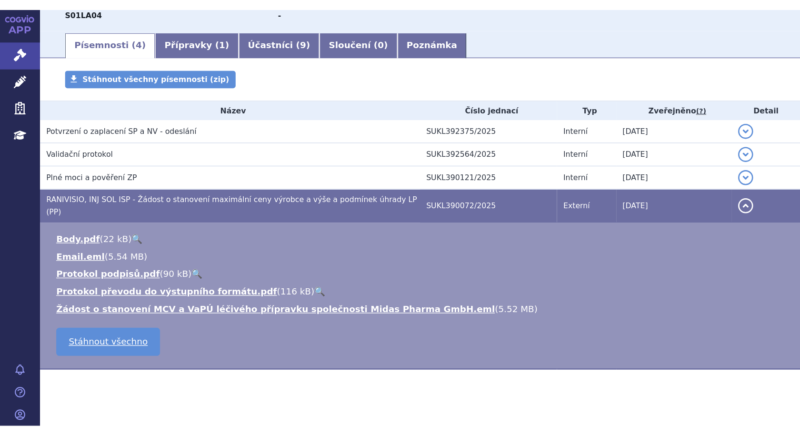
scroll to position [142, 0]
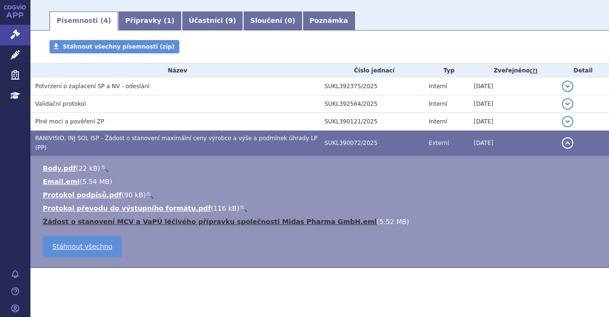
click at [278, 218] on link "Žádost o stanovení MCV a VaPÚ léčivého přípravku společnosti Midas Pharma GmbH.…" at bounding box center [210, 222] width 334 height 8
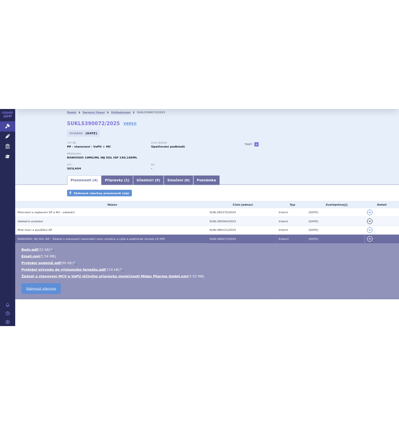
scroll to position [0, 0]
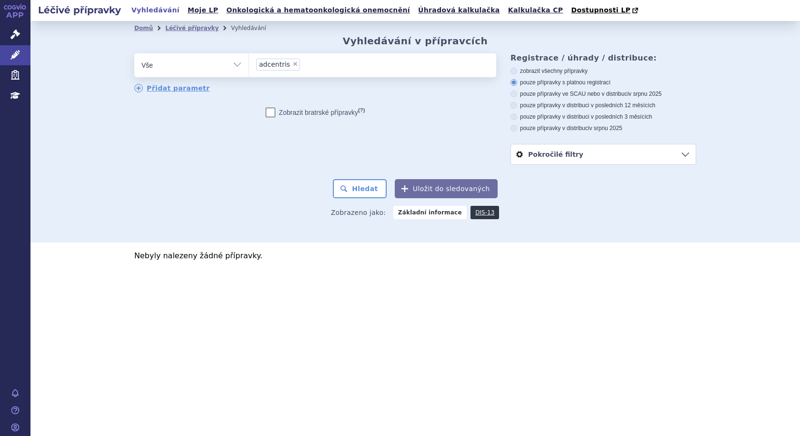
click at [293, 62] on span "×" at bounding box center [295, 64] width 6 height 6
click at [249, 62] on select "adcentris" at bounding box center [248, 65] width 0 height 24
select select
type input "ad"
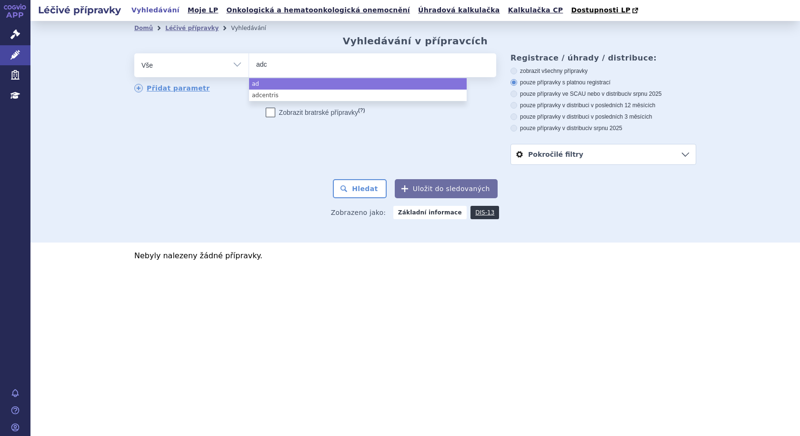
type input "adce"
type input "adcet"
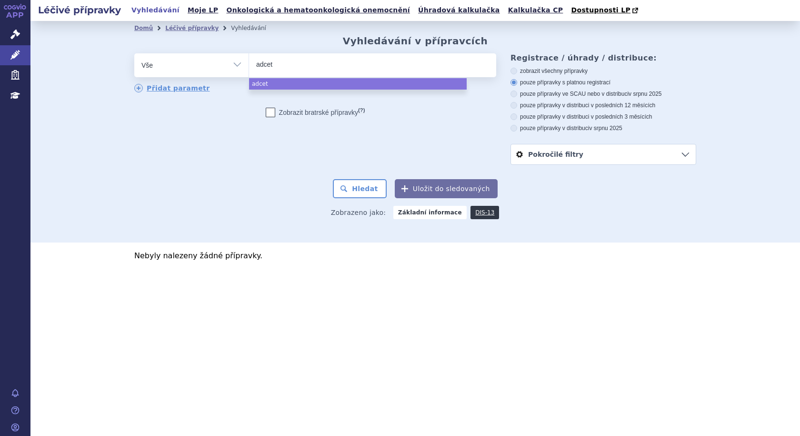
type input "adcetr"
type input "adcetri"
type input "adcetris"
select select "adcetris"
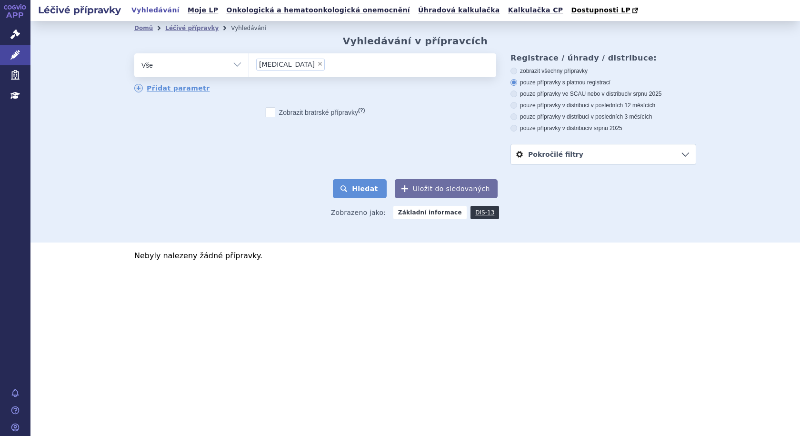
click at [359, 186] on button "Hledat" at bounding box center [360, 188] width 54 height 19
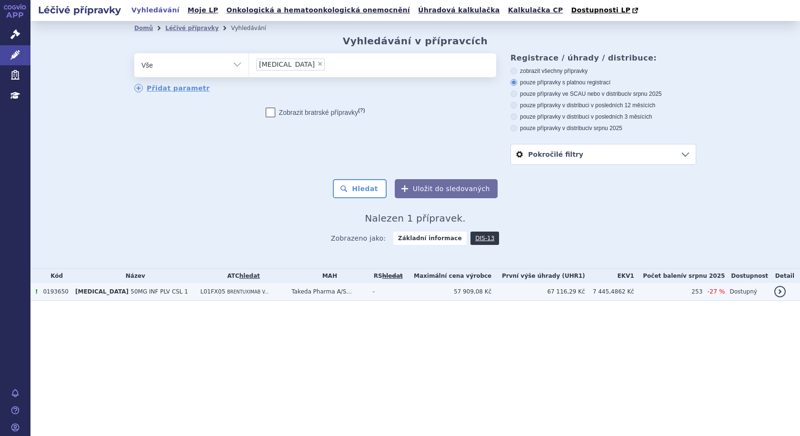
click at [227, 293] on span "BRENTUXIMAB V..." at bounding box center [248, 291] width 42 height 5
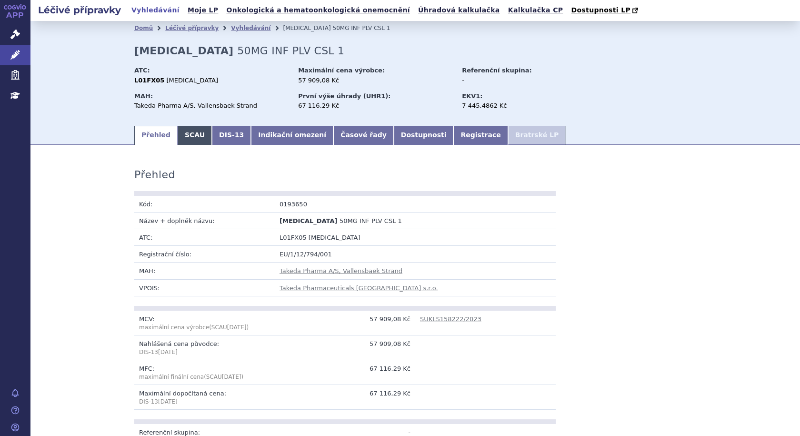
click at [189, 136] on link "SCAU" at bounding box center [195, 135] width 34 height 19
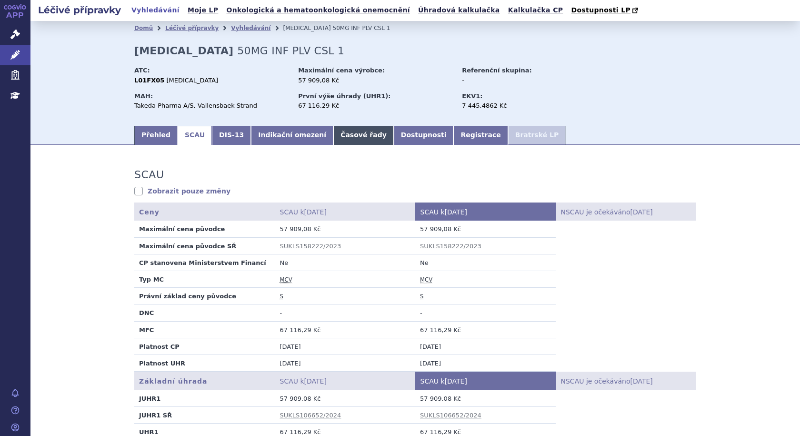
click at [333, 138] on link "Časové řady" at bounding box center [363, 135] width 60 height 19
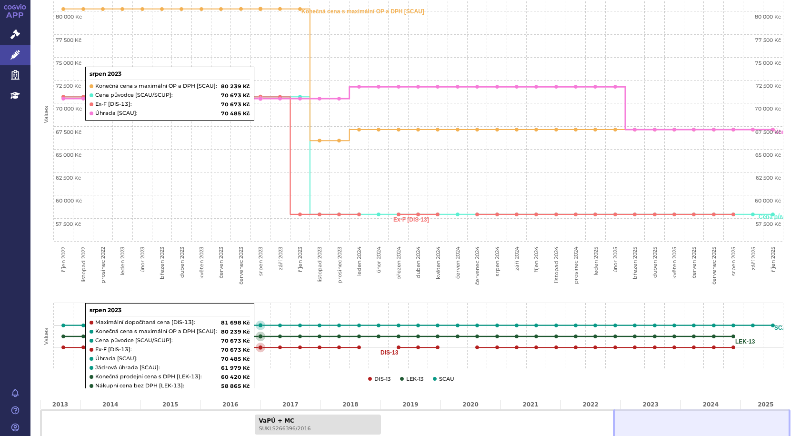
scroll to position [238, 0]
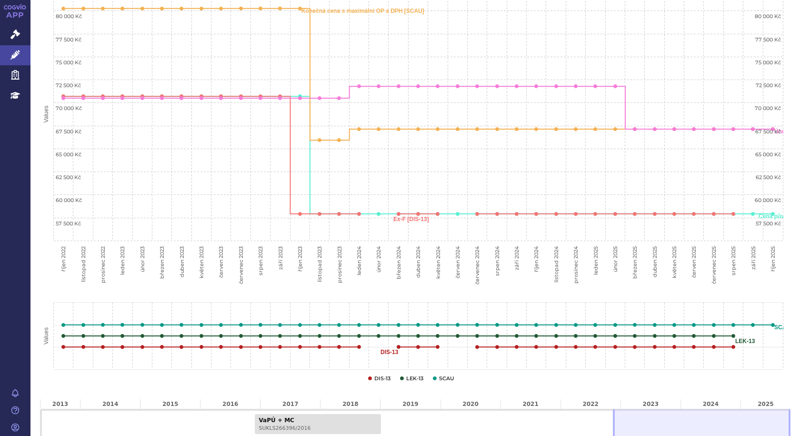
click at [586, 404] on div "2022" at bounding box center [590, 404] width 60 height 10
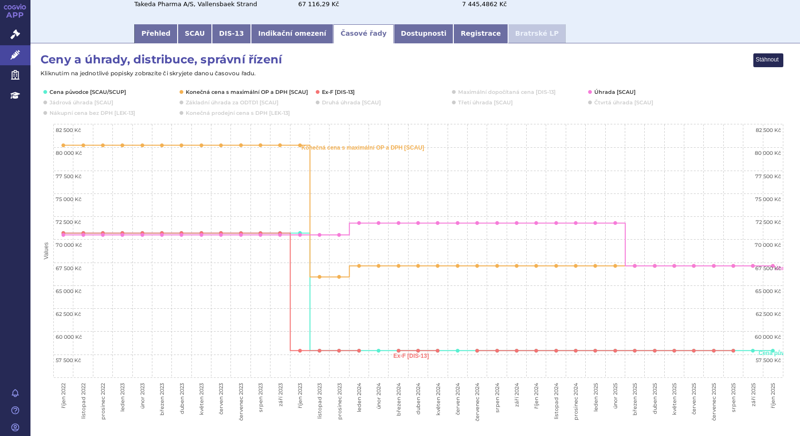
scroll to position [48, 0]
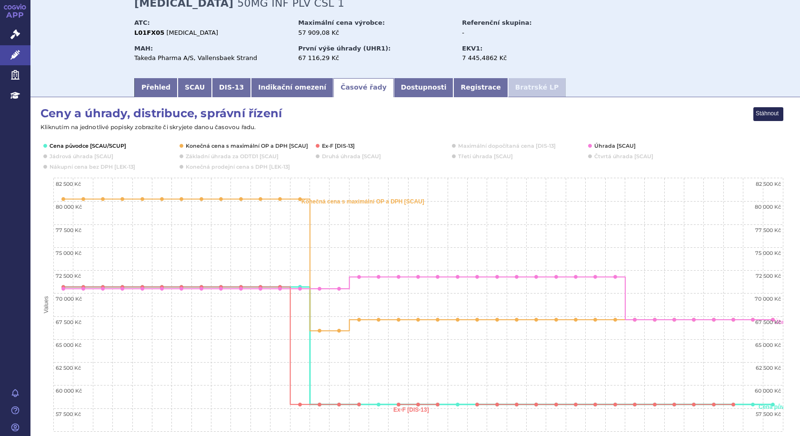
click at [63, 145] on button "Show Cena původce [SCAU/SCUP]" at bounding box center [87, 146] width 75 height 8
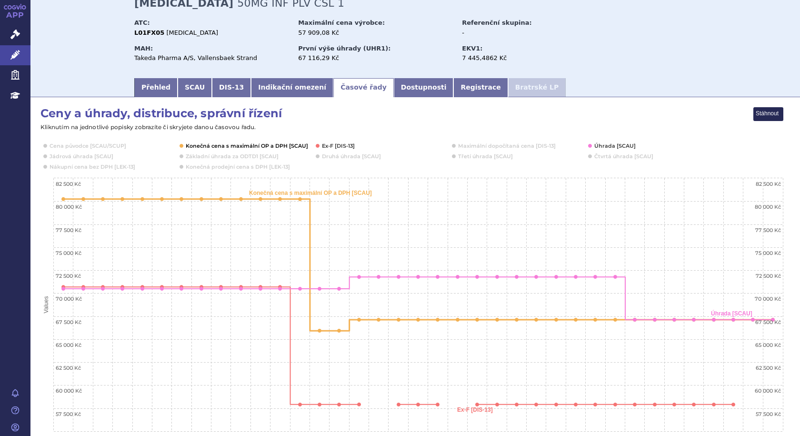
click at [220, 145] on button "Show Konečná cena s maximální OP a DPH [SCAU]" at bounding box center [246, 146] width 120 height 8
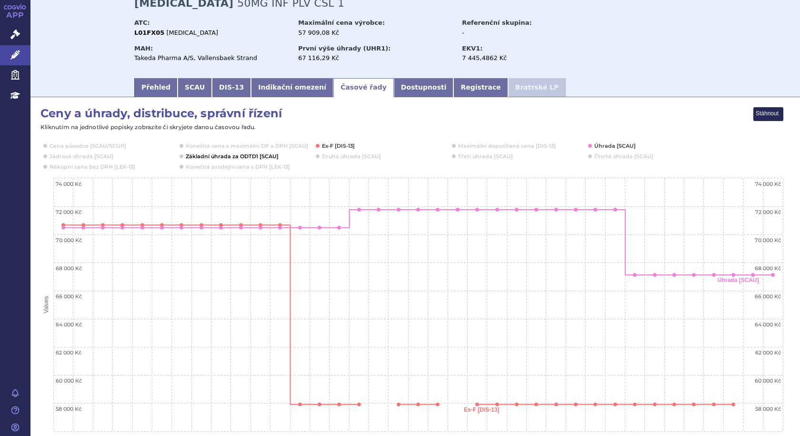
click at [254, 154] on button "Show Základní úhrada za ODTD1 [SCAU]" at bounding box center [231, 156] width 91 height 8
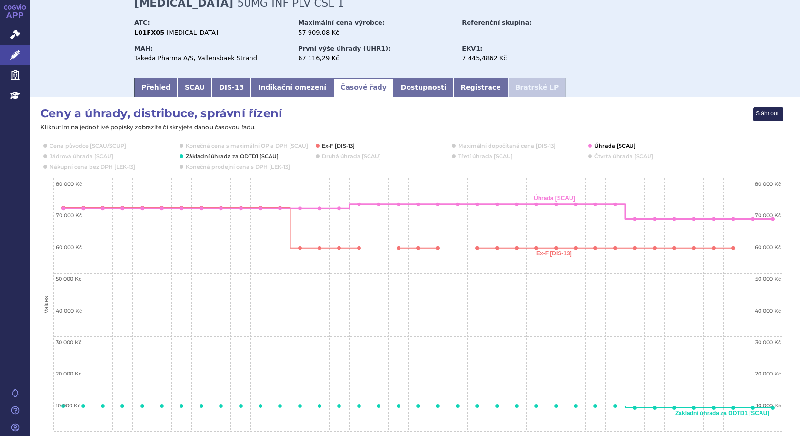
click at [600, 147] on button "Show Úhrada [SCAU]" at bounding box center [614, 146] width 40 height 8
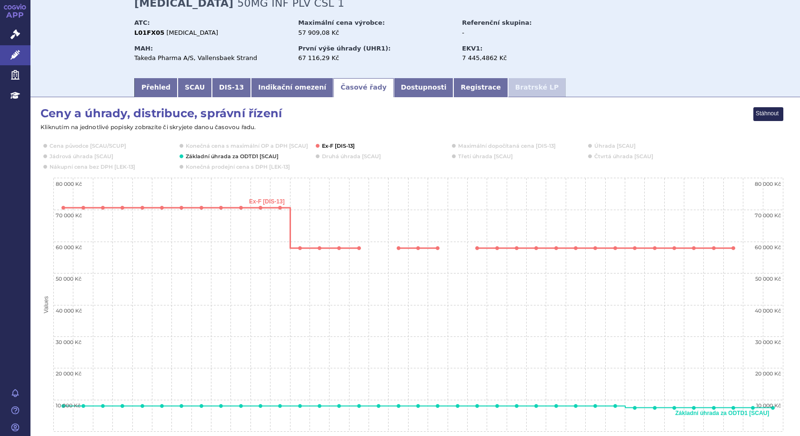
click at [347, 147] on button "Show Ex-F [DIS-13]" at bounding box center [338, 146] width 33 height 8
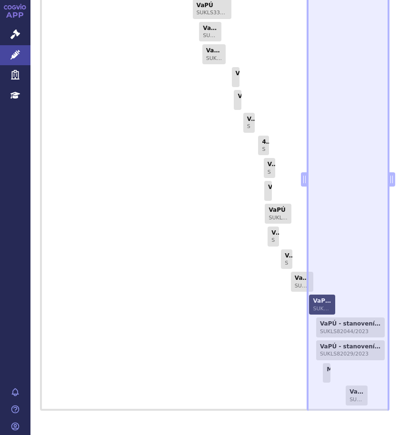
scroll to position [786, 0]
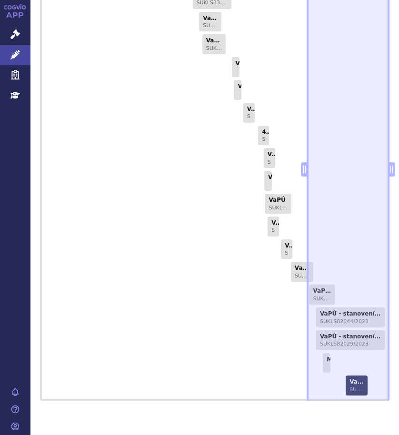
click at [350, 376] on link "VaPÚ SUKLS106652/2024" at bounding box center [356, 386] width 21 height 20
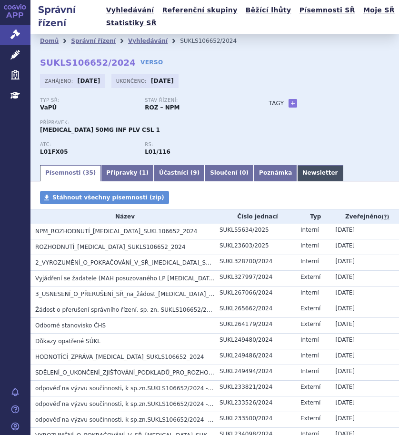
click at [297, 173] on link "Newsletter" at bounding box center [320, 173] width 46 height 16
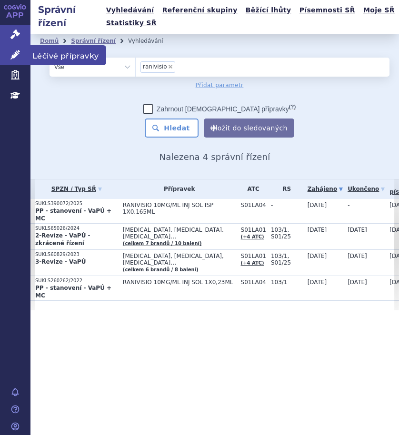
click at [55, 55] on span "Léčivé přípravky" at bounding box center [68, 55] width 76 height 20
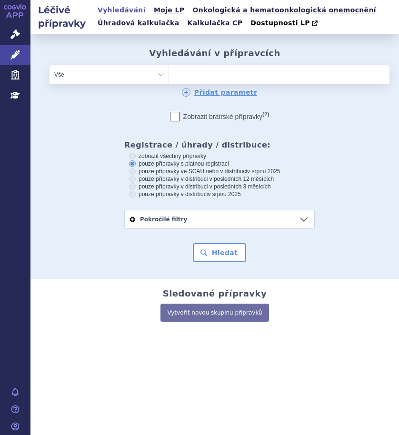
click at [179, 76] on ul at bounding box center [251, 72] width 165 height 15
click at [169, 76] on select at bounding box center [168, 74] width 0 height 19
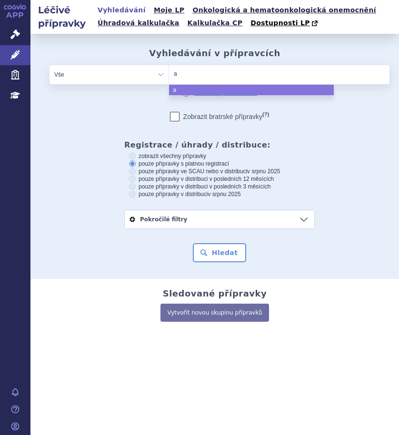
type input "ad"
type input "adce"
type input "adcet"
type input "adcetr"
type input "adcetri"
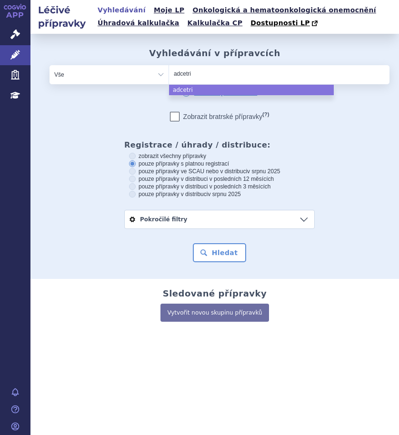
type input "[MEDICAL_DATA]"
select select "[MEDICAL_DATA]"
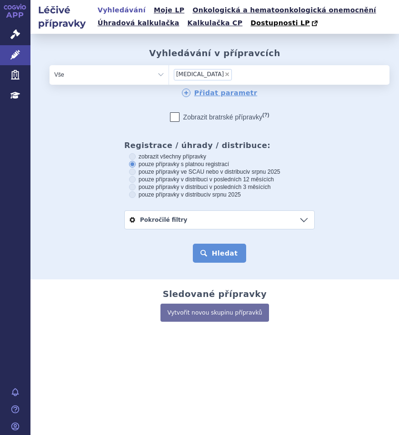
click at [229, 253] on button "Hledat" at bounding box center [220, 253] width 54 height 19
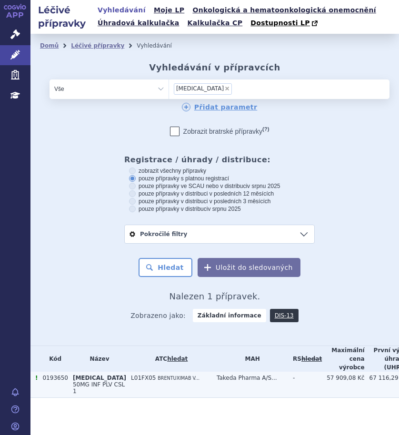
scroll to position [9, 0]
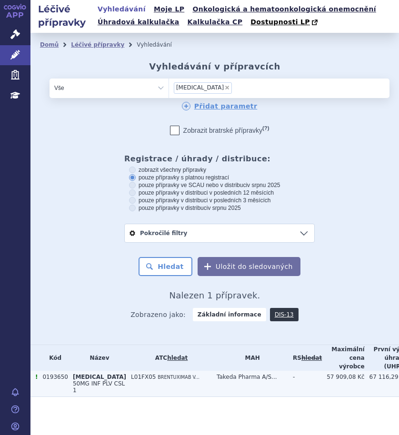
click at [128, 375] on td "L01FX05 BRENTUXIMAB V..." at bounding box center [169, 384] width 86 height 26
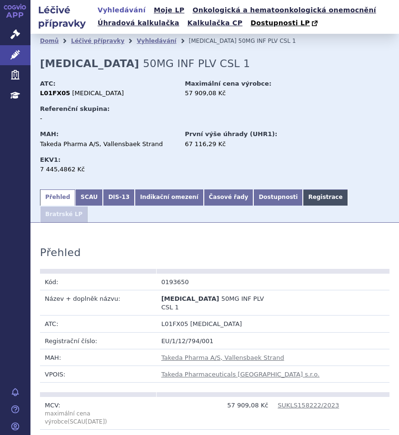
click at [303, 193] on link "Registrace" at bounding box center [325, 197] width 45 height 16
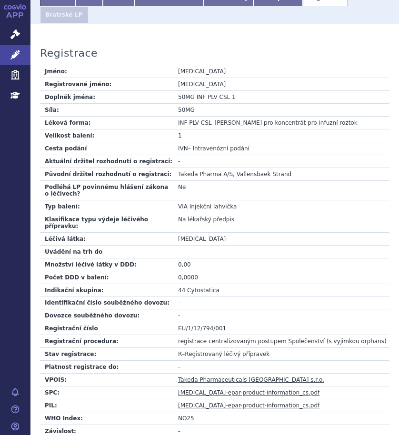
scroll to position [41, 0]
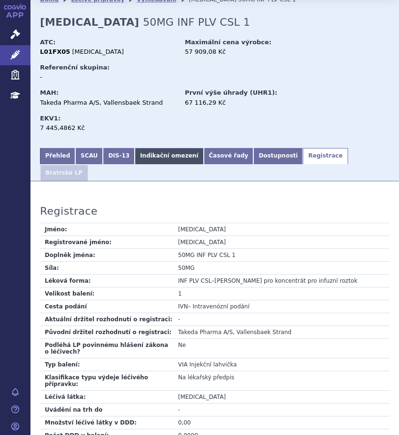
click at [168, 160] on link "Indikační omezení" at bounding box center [169, 156] width 69 height 16
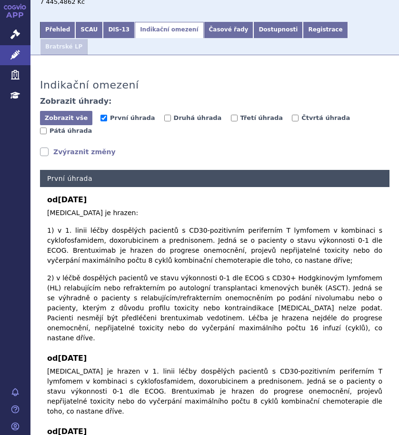
scroll to position [180, 0]
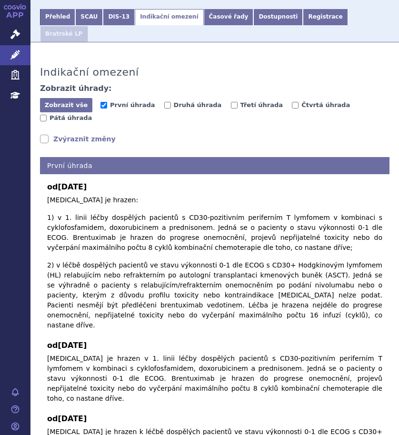
click at [45, 134] on link "Zvýraznit změny" at bounding box center [78, 139] width 76 height 10
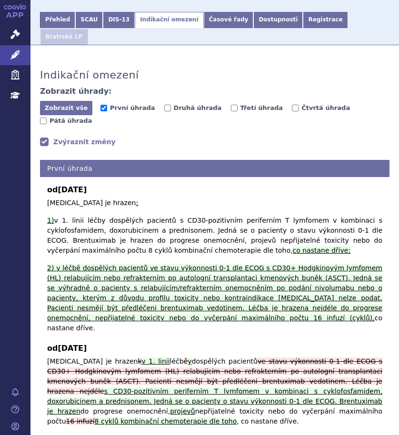
scroll to position [105, 0]
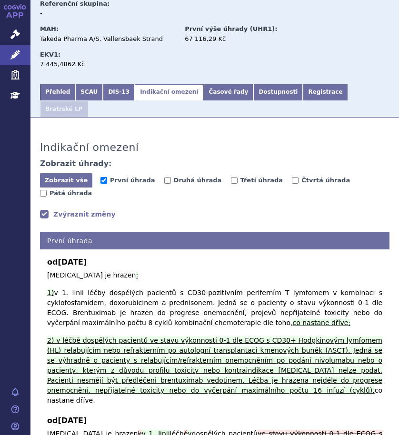
click at [44, 209] on link "Zvýraznit změny" at bounding box center [78, 214] width 76 height 10
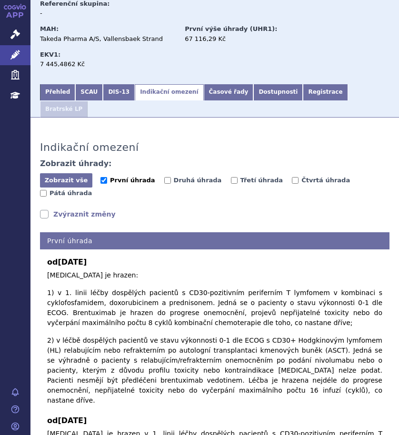
click at [103, 177] on input "První úhrada" at bounding box center [103, 180] width 7 height 7
checkbox input "false"
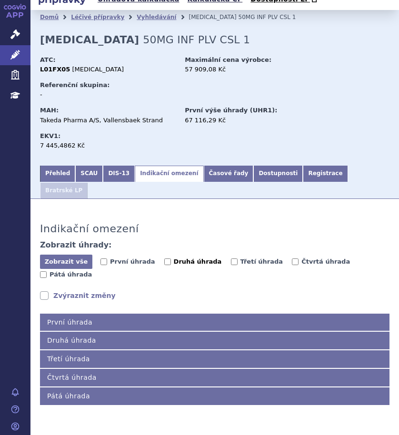
click at [164, 258] on input "Druhá úhrada" at bounding box center [167, 261] width 7 height 7
checkbox input "true"
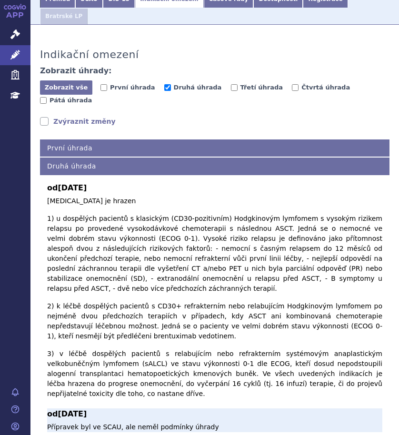
scroll to position [214, 0]
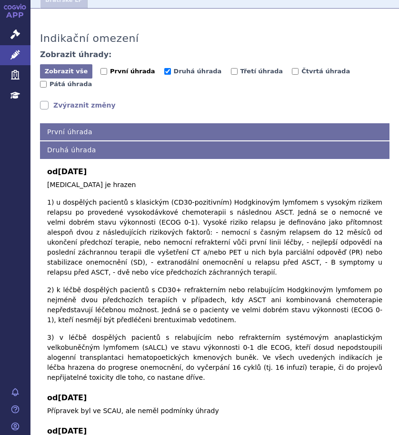
click at [104, 68] on input "První úhrada" at bounding box center [103, 71] width 7 height 7
checkbox input "true"
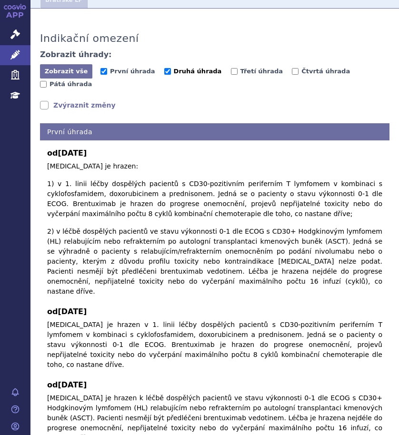
click at [164, 68] on input "Druhá úhrada" at bounding box center [167, 71] width 7 height 7
checkbox input "true"
click at [103, 68] on input "První úhrada" at bounding box center [103, 71] width 7 height 7
checkbox input "false"
